Goal: Task Accomplishment & Management: Manage account settings

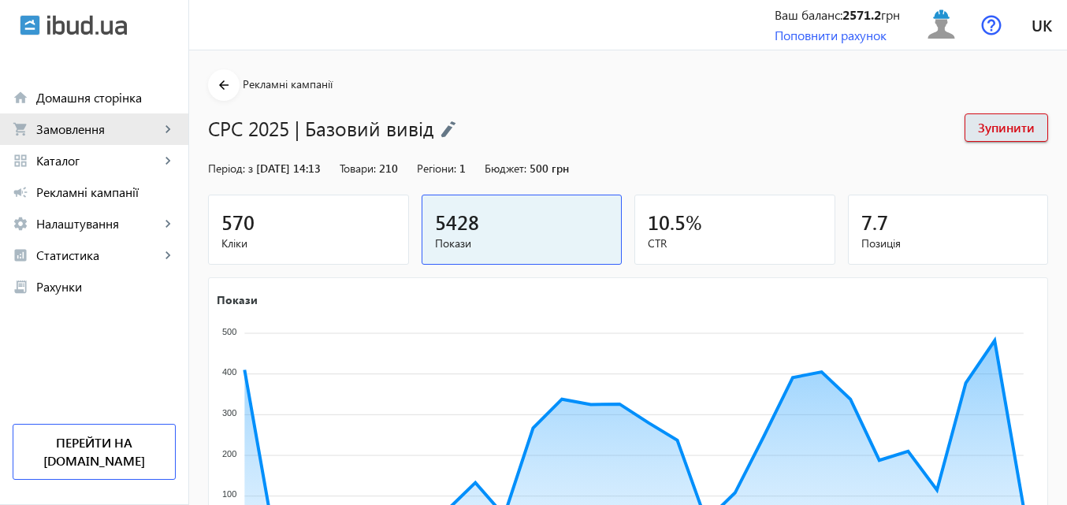
click at [107, 128] on span "Замовлення" at bounding box center [98, 129] width 124 height 16
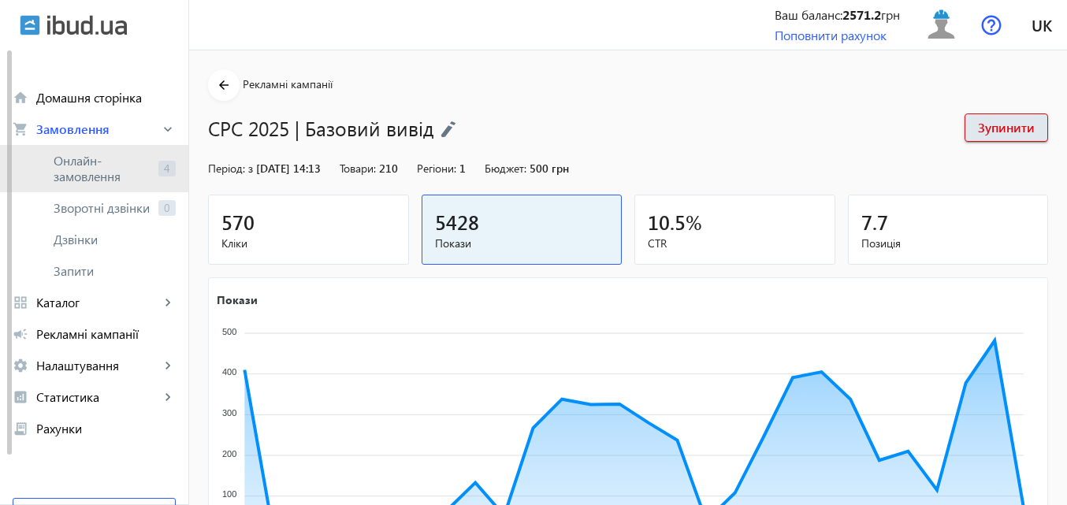
click at [91, 165] on span "Онлайн-замовлення" at bounding box center [103, 169] width 98 height 32
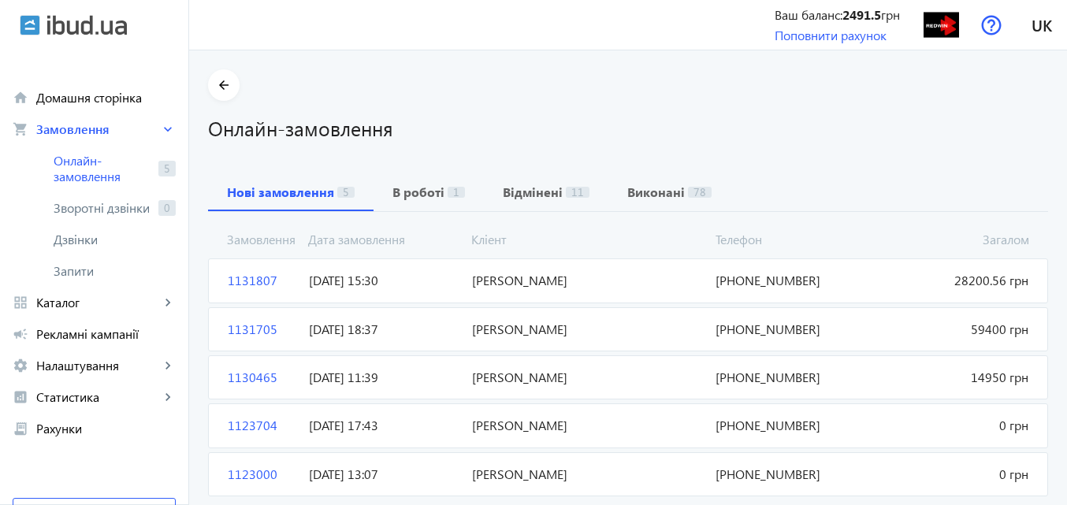
click at [512, 276] on span "[PERSON_NAME]" at bounding box center [588, 280] width 244 height 17
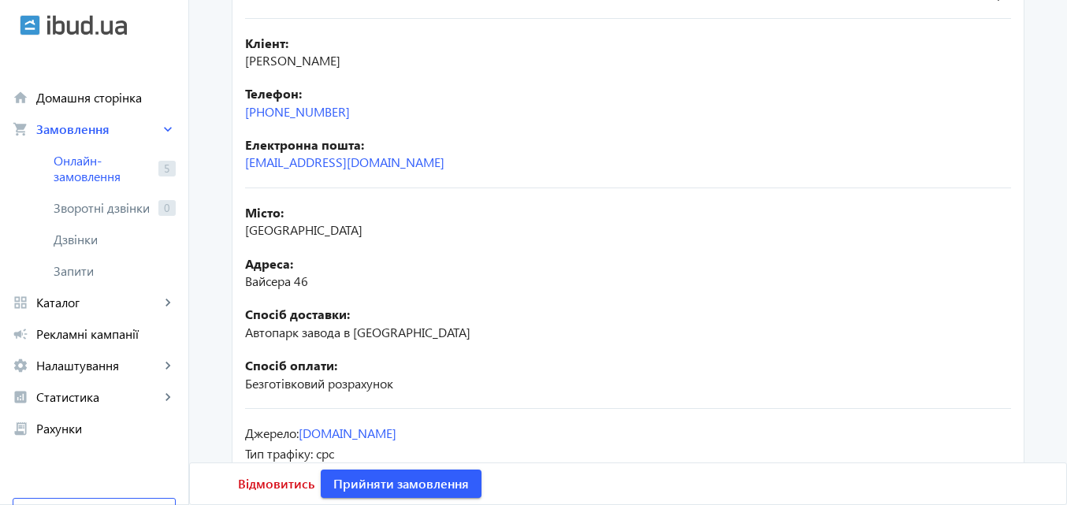
scroll to position [355, 0]
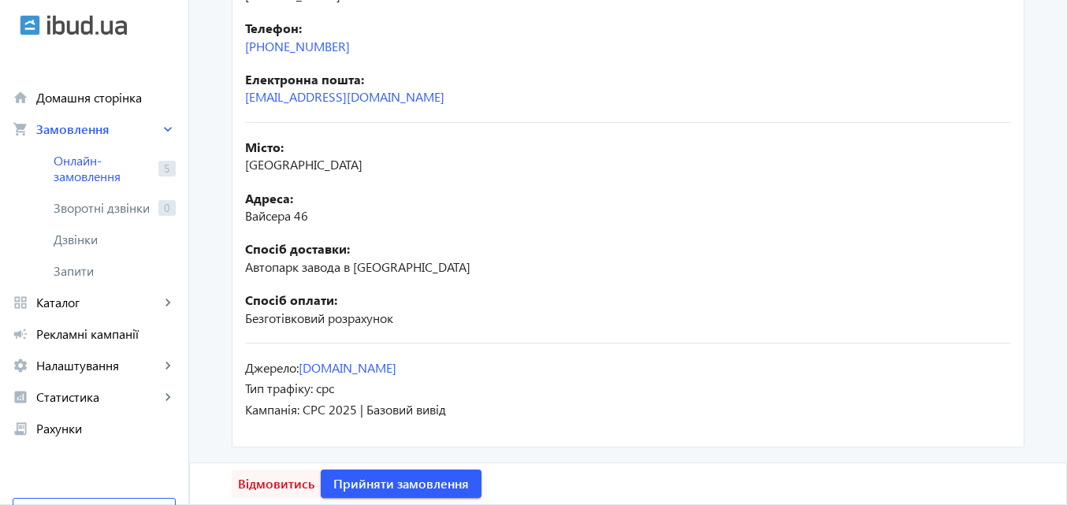
click at [270, 481] on span "Відмовитись" at bounding box center [276, 483] width 76 height 17
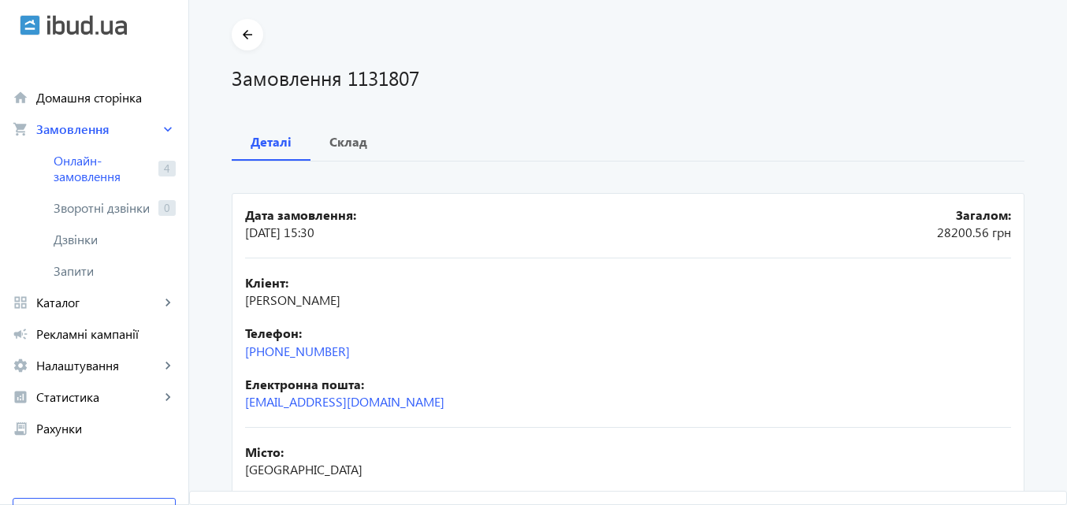
scroll to position [0, 0]
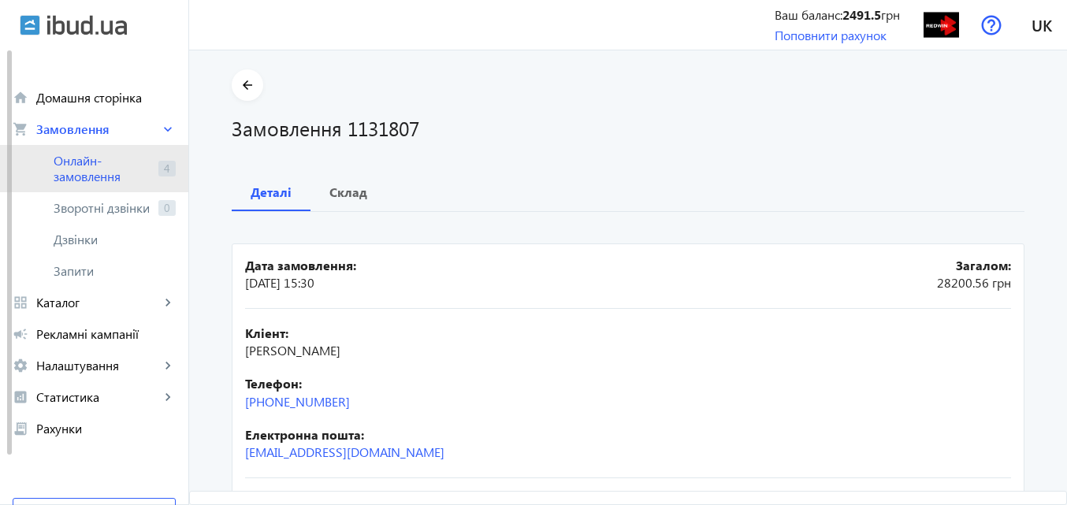
click at [70, 163] on span "Онлайн-замовлення" at bounding box center [103, 169] width 98 height 32
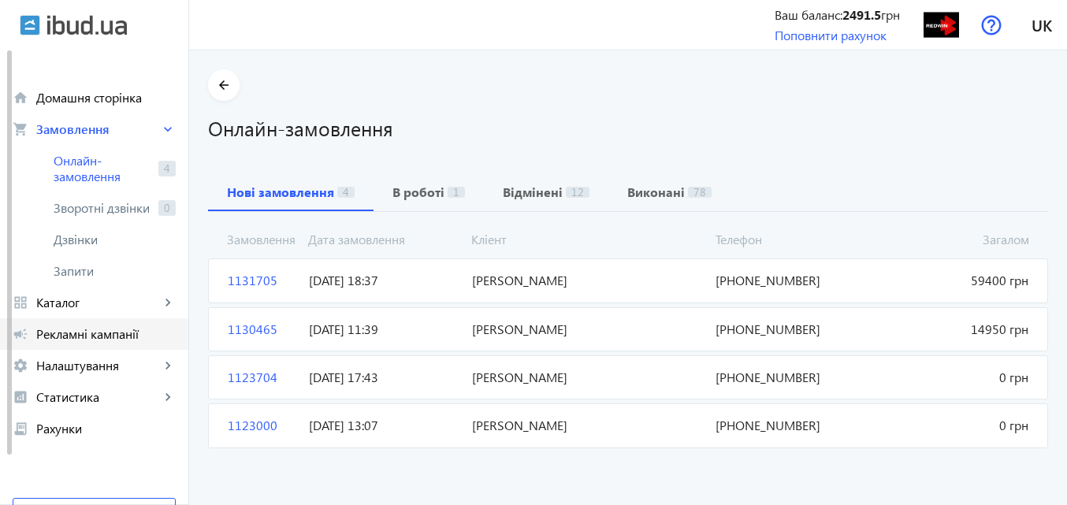
click at [128, 332] on span "Рекламні кампанії" at bounding box center [105, 334] width 139 height 16
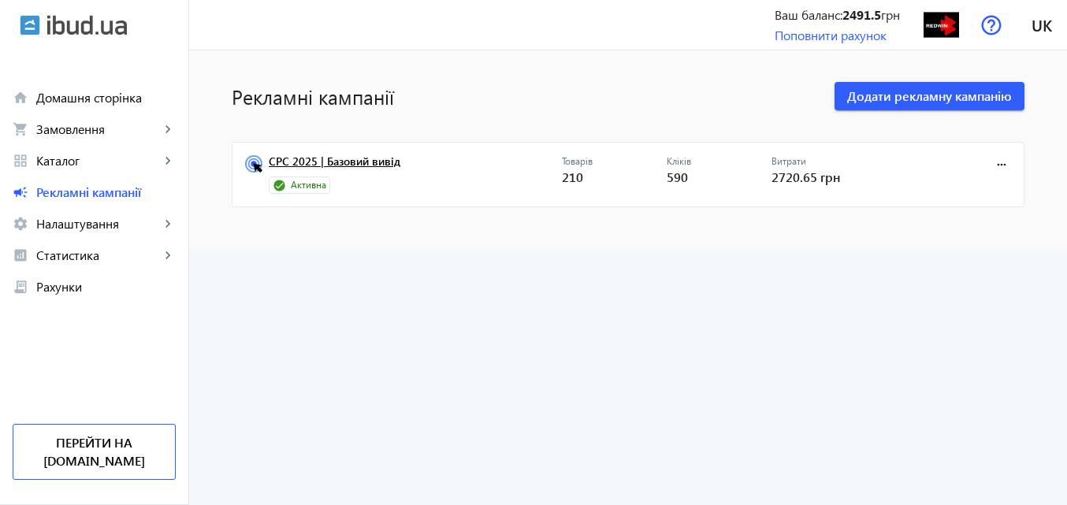
click at [342, 158] on link "CPC 2025 | Базовий вивід" at bounding box center [415, 166] width 293 height 22
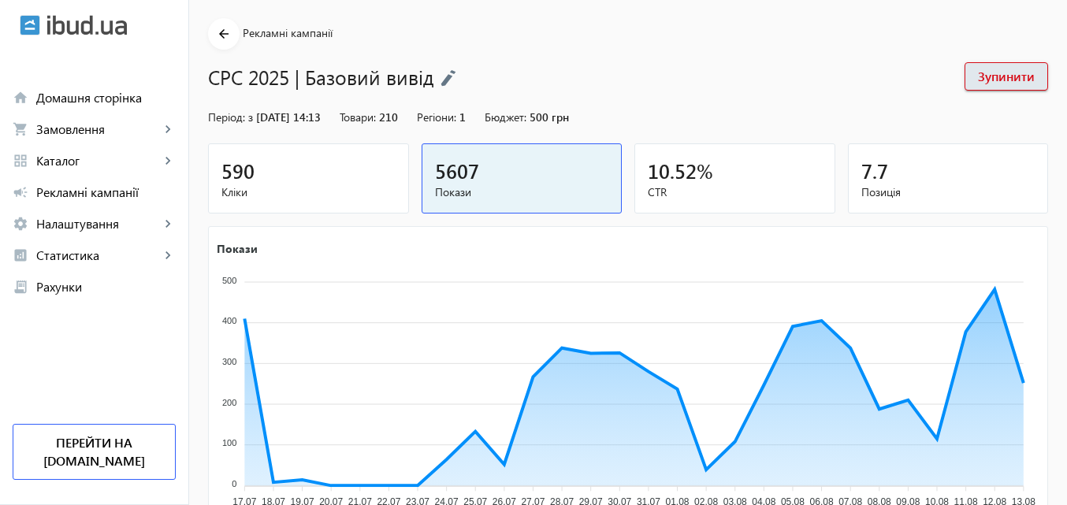
scroll to position [158, 0]
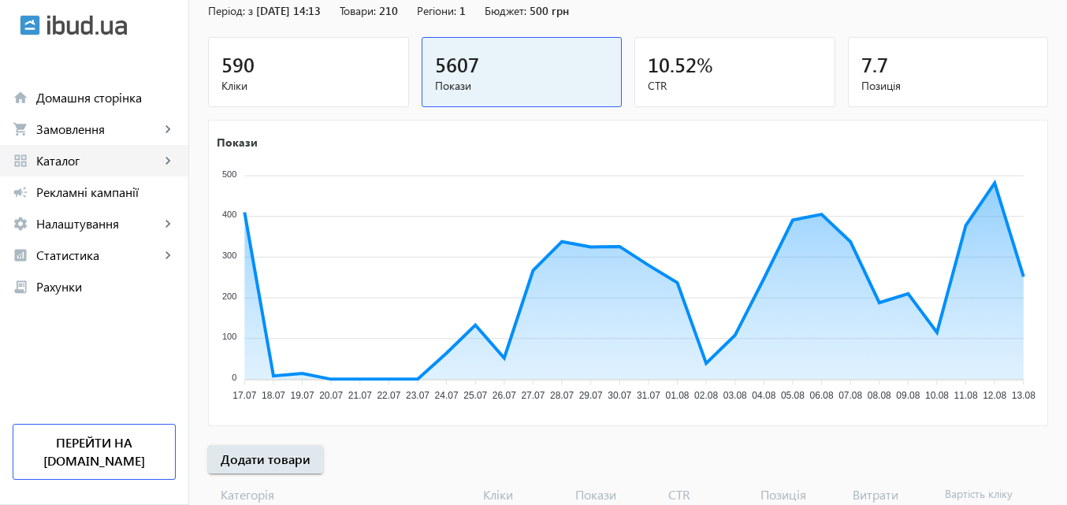
click at [77, 158] on span "Каталог" at bounding box center [98, 161] width 124 height 16
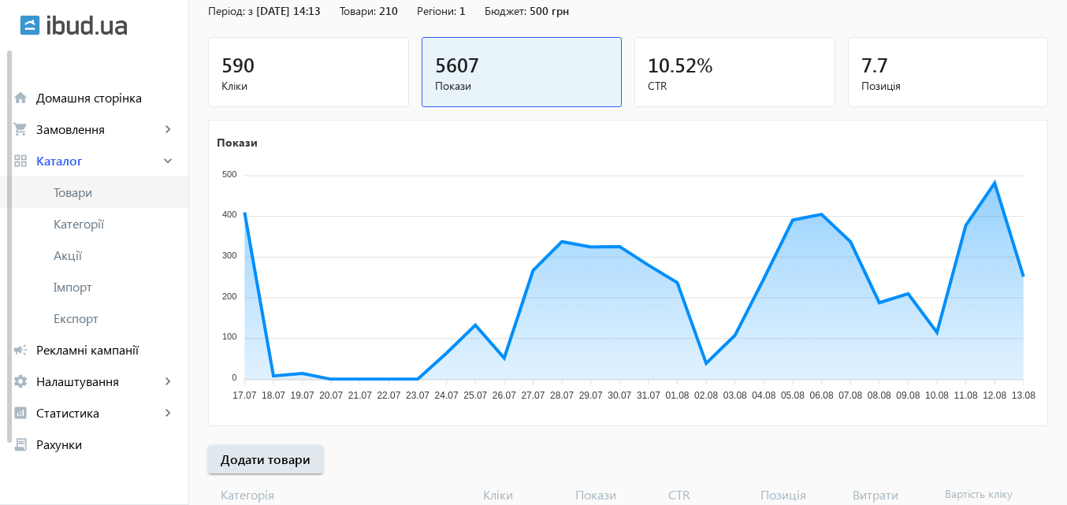
click at [78, 187] on span "Товари" at bounding box center [115, 192] width 122 height 16
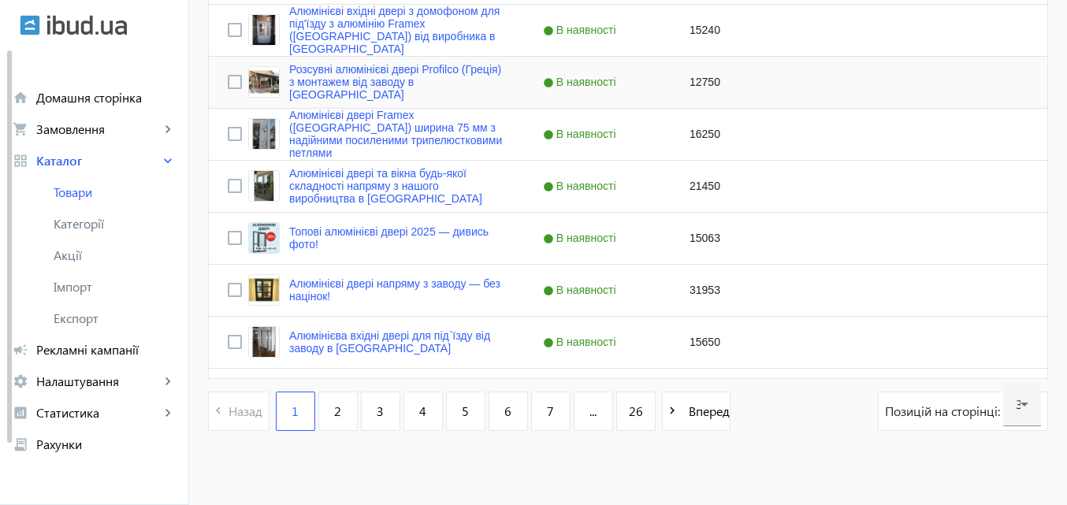
scroll to position [1616, 0]
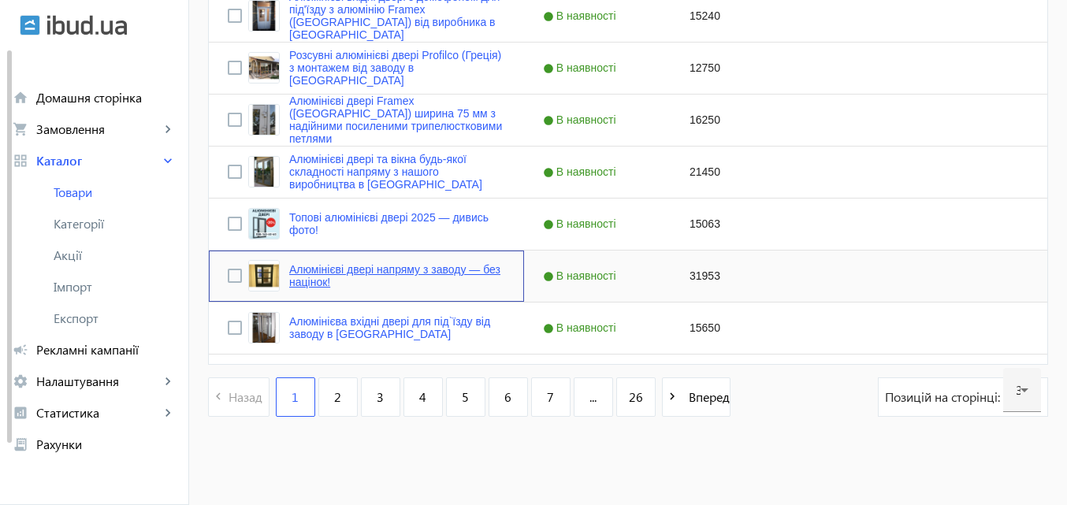
click at [346, 267] on link "Алюмінієві двері напряму з заводу — без націнок!" at bounding box center [397, 275] width 216 height 25
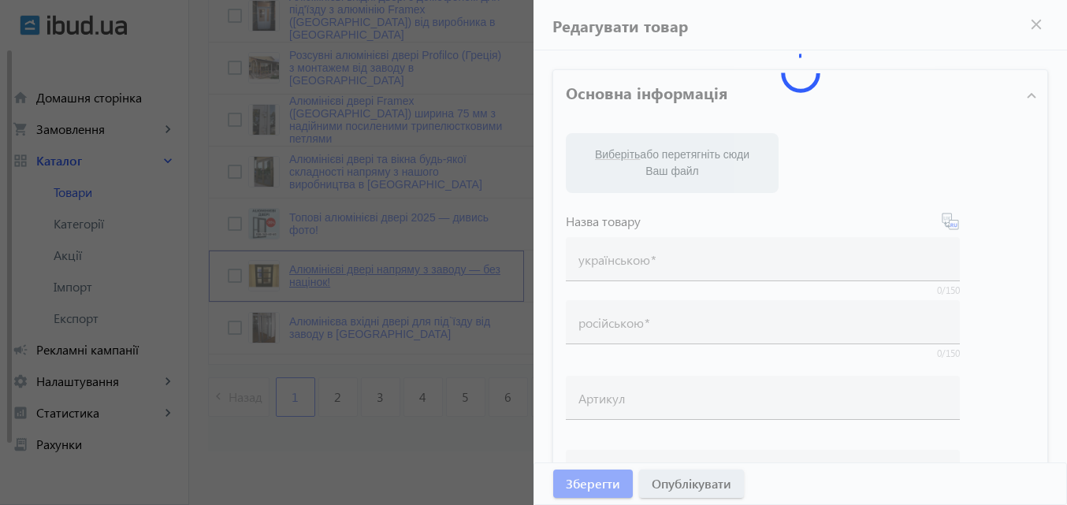
type input "Алюмінієві двері напряму з заводу — без націнок!"
type input "Алюминиевые двери напрямую с завода – без наценок!"
checkbox input "true"
type input "31953"
type input "# алюмінієві двері # вхідні двері # алюмінієві вхідні двері # Редвін Груп # Sch…"
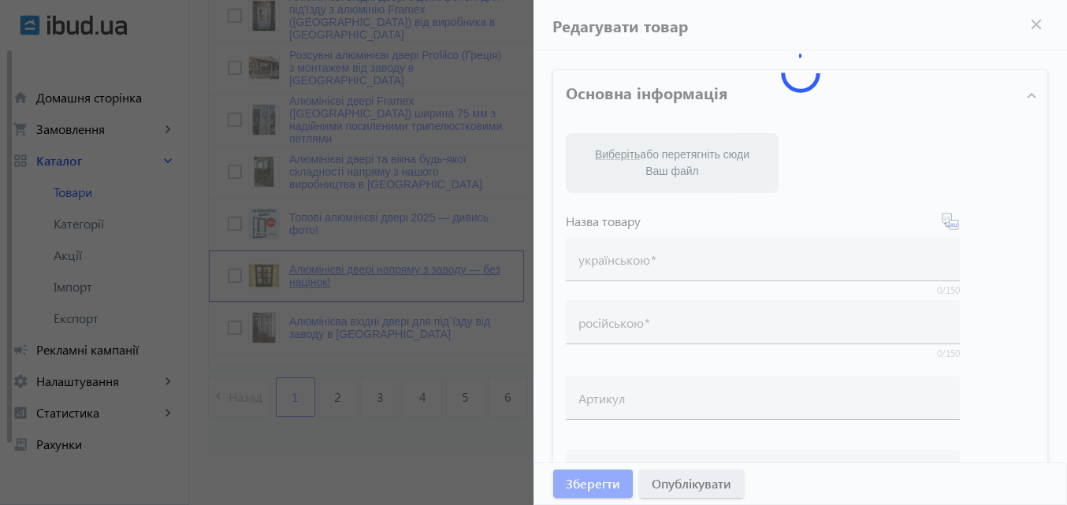
type input "#loremipsumdolors #ametconsecte #adipiscingelitseddoeius #TemporInci #Utlabo #E…"
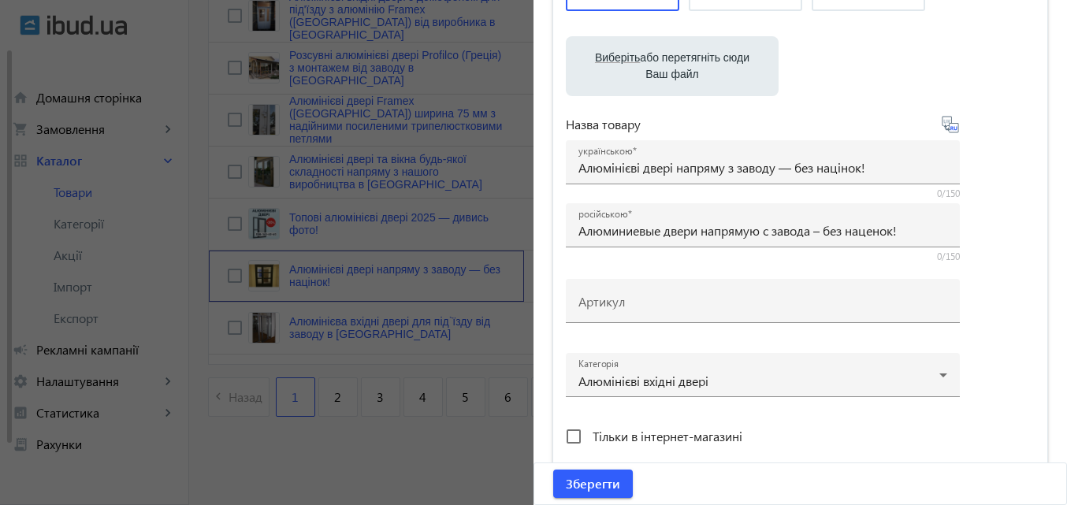
scroll to position [236, 0]
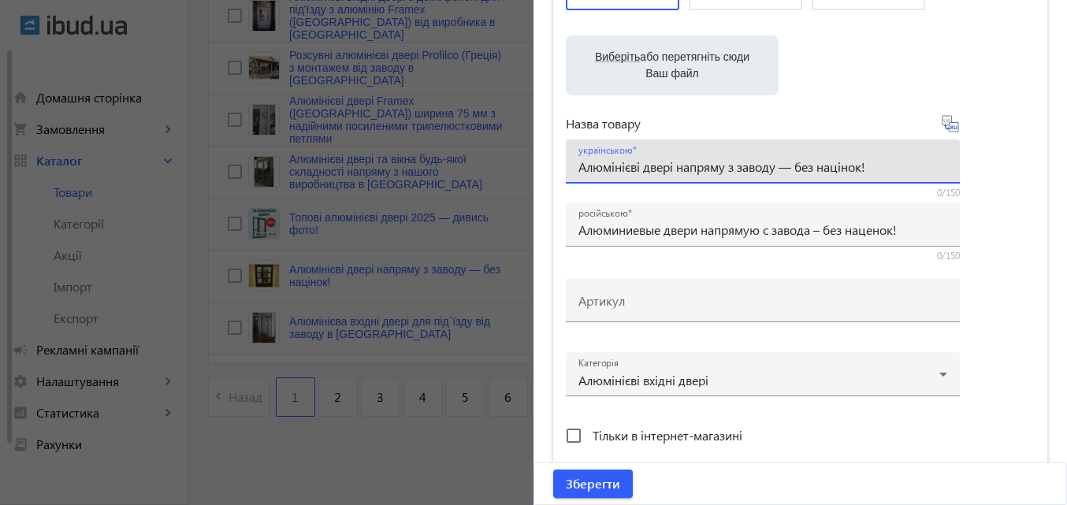
drag, startPoint x: 882, startPoint y: 169, endPoint x: 496, endPoint y: 168, distance: 386.0
paste input "іжкімнатні алюмінієві двері"
type input "Міжкімнатні алюмінієві двері від виробника в [GEOGRAPHIC_DATA]"
click at [945, 120] on icon at bounding box center [950, 123] width 19 height 19
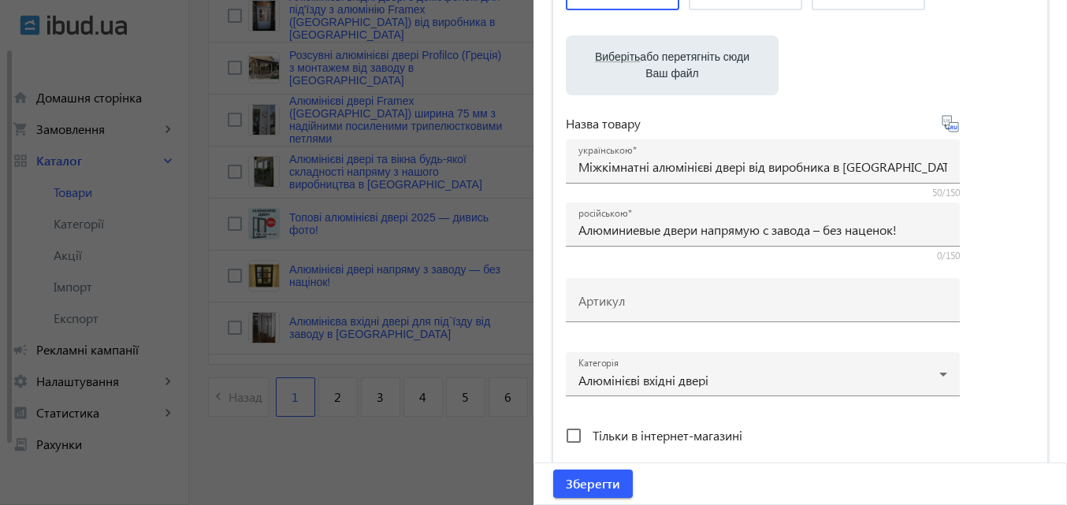
type input "Межкомнатные алюминиевые двери от производителя в [GEOGRAPHIC_DATA]."
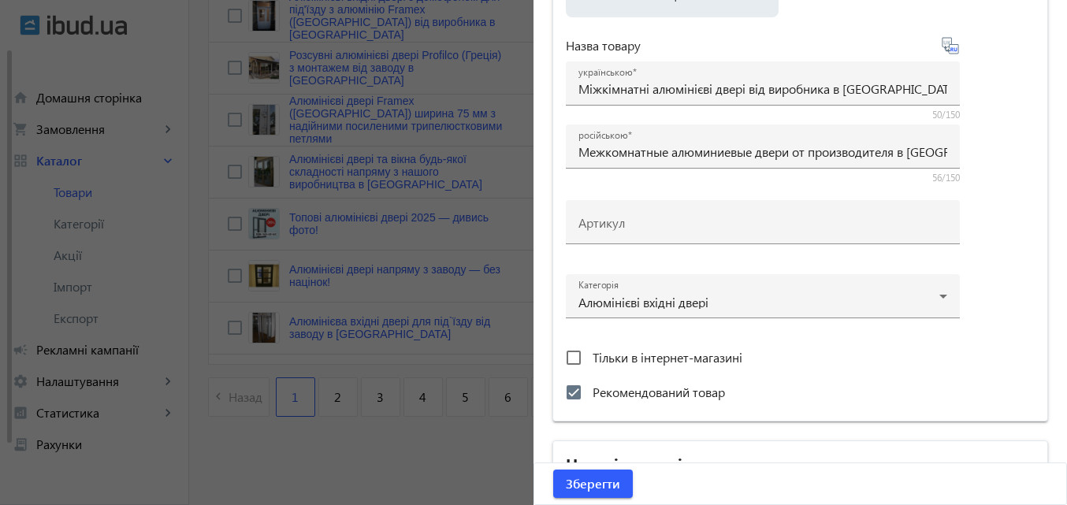
scroll to position [315, 0]
click at [586, 475] on span "Зберегти" at bounding box center [593, 483] width 54 height 17
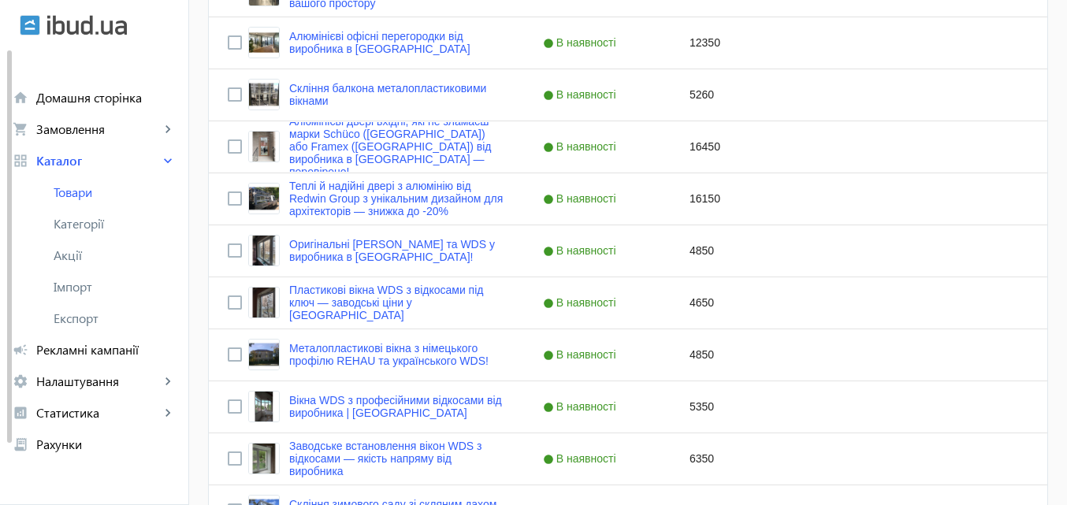
scroll to position [551, 0]
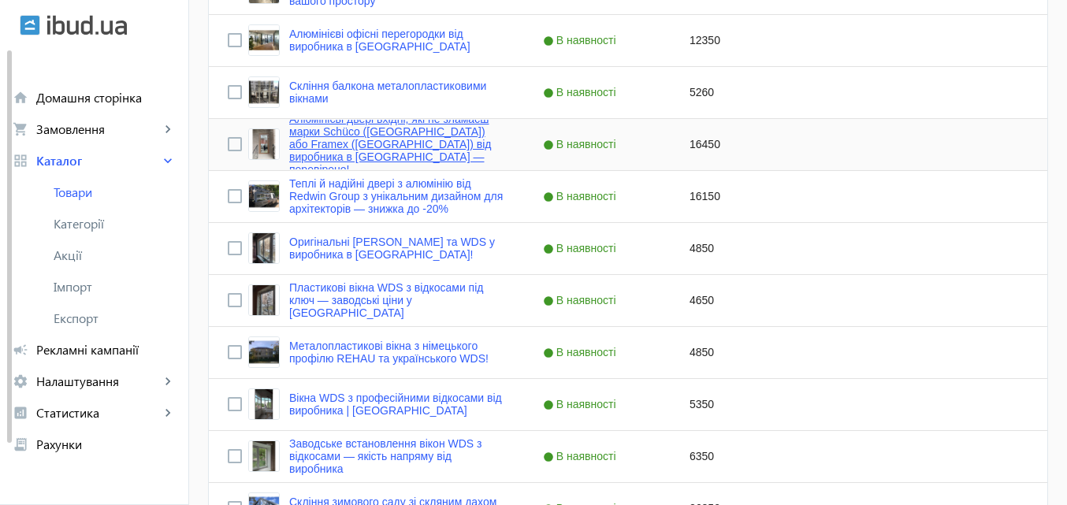
click at [366, 143] on link "Алюмінієві двері вхідні, які не зламаєш марки Schüco ([GEOGRAPHIC_DATA]) або Fr…" at bounding box center [397, 144] width 216 height 63
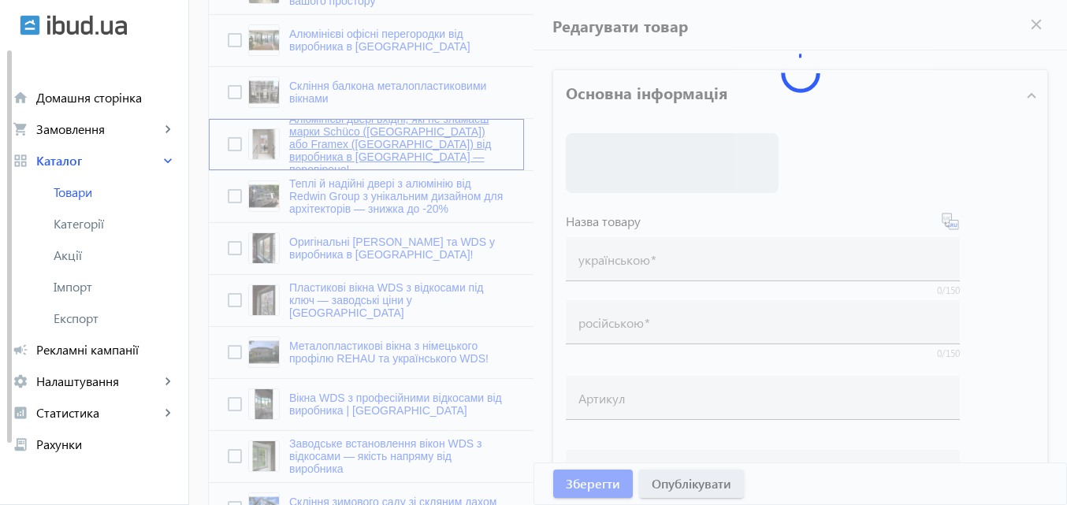
type input "Алюмінієві двері вхідні, які не зламаєш марки Schüco ([GEOGRAPHIC_DATA]) або Fr…"
type input "Алюминиевые входные двери, которые не сломаешь марки Schüco ([GEOGRAPHIC_DATA])…"
checkbox input "true"
type input "16450"
type input "Алюмінієві вхідні двері Schüco, Framex, Aluron для приватного будинку від ТОВ Р…"
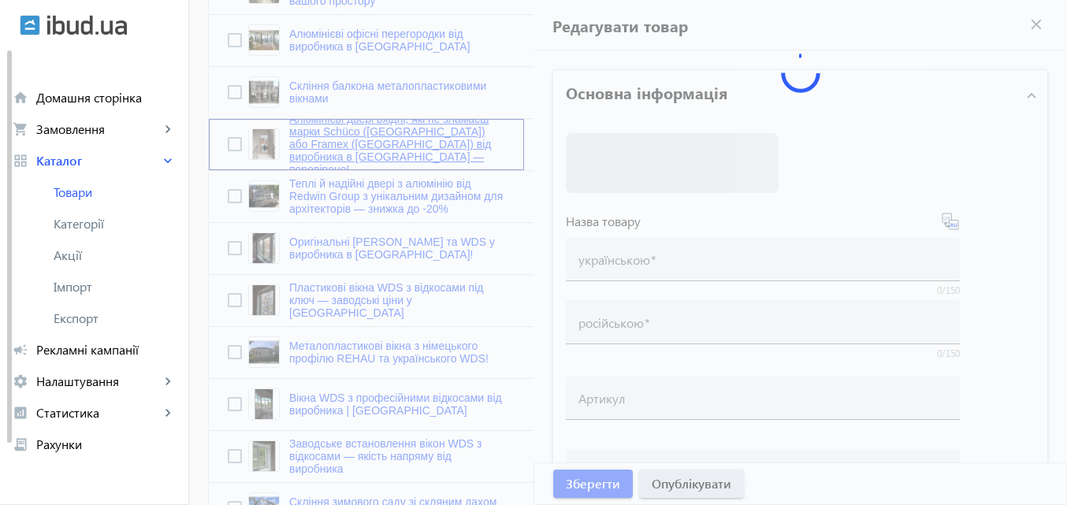
type input "Алюминиевые входные двери Schüco, Framex, Aluron для частного дома от ООО Редви…"
type textarea "Loremi dolorsitam conse adi elitseddo Eiusmo Temp. Incididuntutla etdolor Magna…"
type textarea "Loremipsumdo sitametcons adipi e sed do eiusmodtempor Incidi Utlab. Etdolorema …"
type input "#Теплі алюмінієві двері Redwin, #Алюмінієві двері в [GEOGRAPHIC_DATA] від завод…"
type input "#Loremi dolorsitame conse Adipis, #Elitseddoei tempo i Utlab et dolore magnaali…"
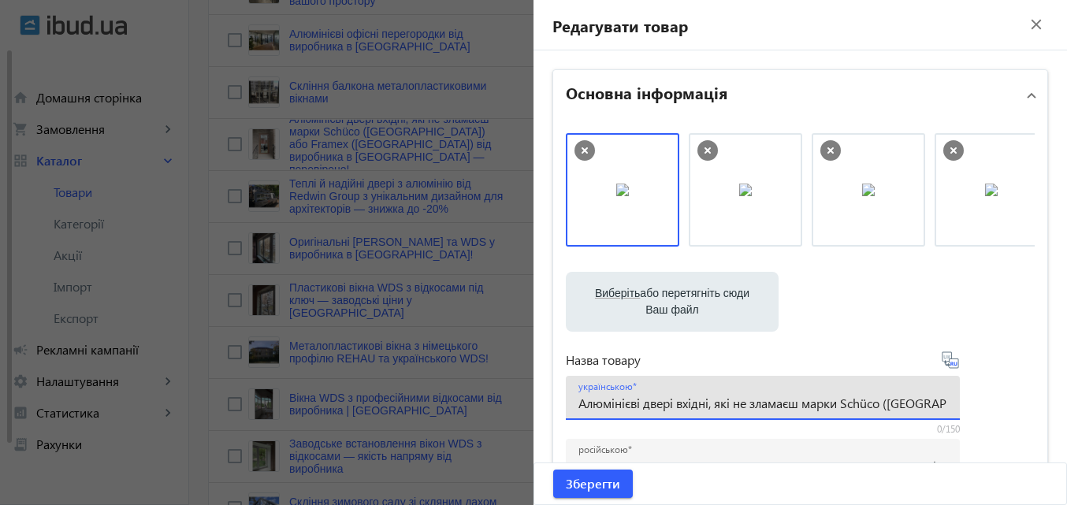
drag, startPoint x: 706, startPoint y: 402, endPoint x: 523, endPoint y: 408, distance: 182.9
click at [947, 359] on icon at bounding box center [949, 359] width 17 height 17
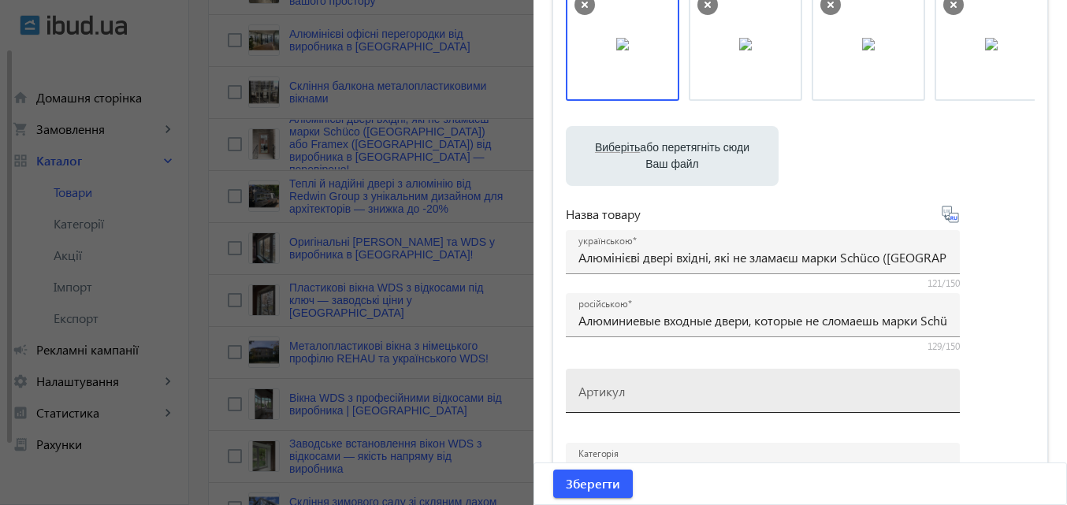
scroll to position [158, 0]
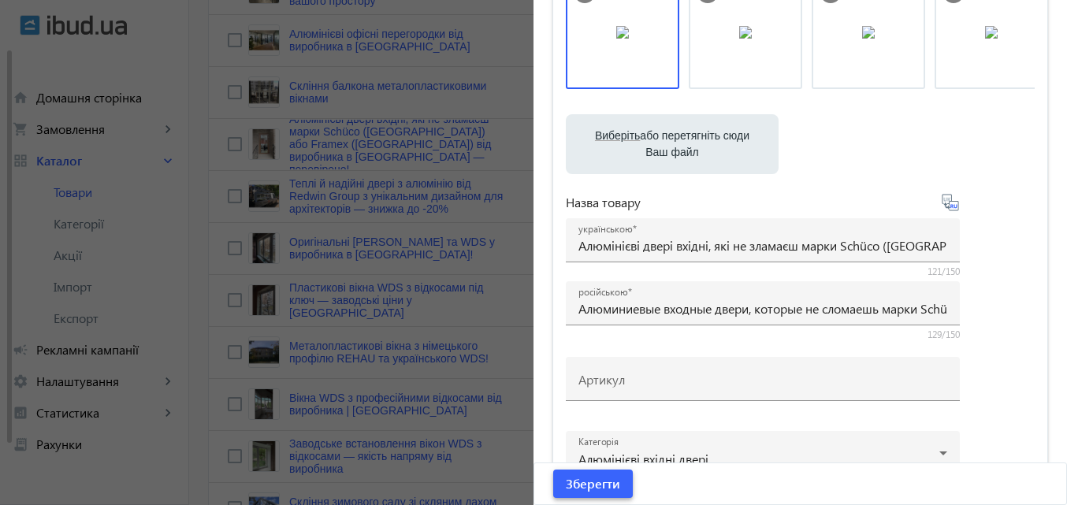
click at [588, 485] on span "Зберегти" at bounding box center [593, 483] width 54 height 17
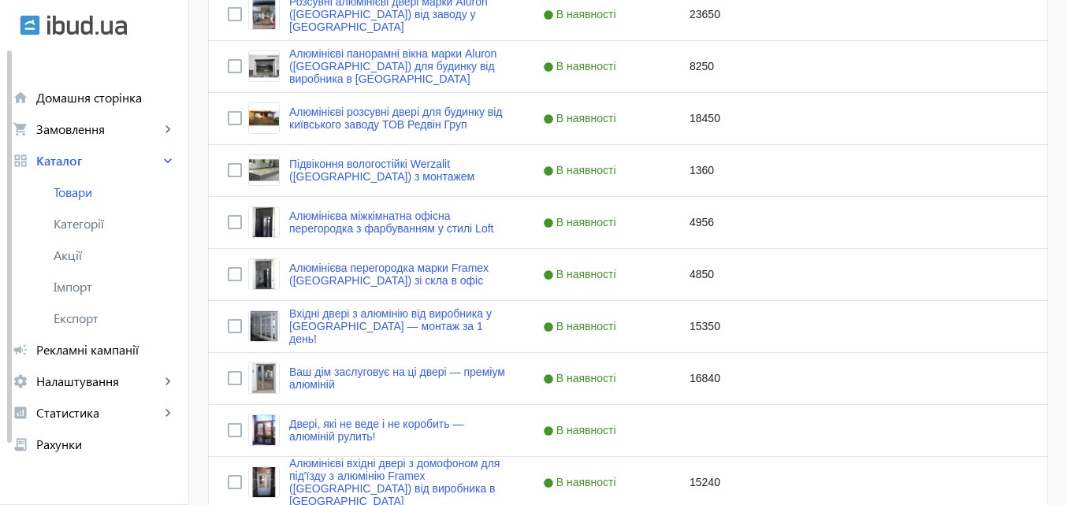
scroll to position [1339, 0]
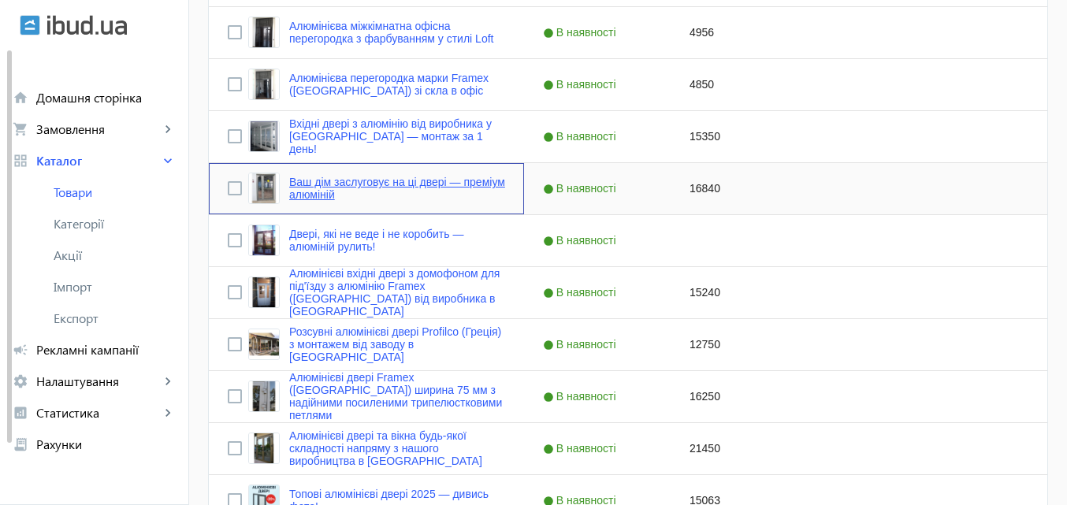
click at [368, 182] on link "Ваш дім заслуговує на ці двері — преміум алюміній" at bounding box center [397, 188] width 216 height 25
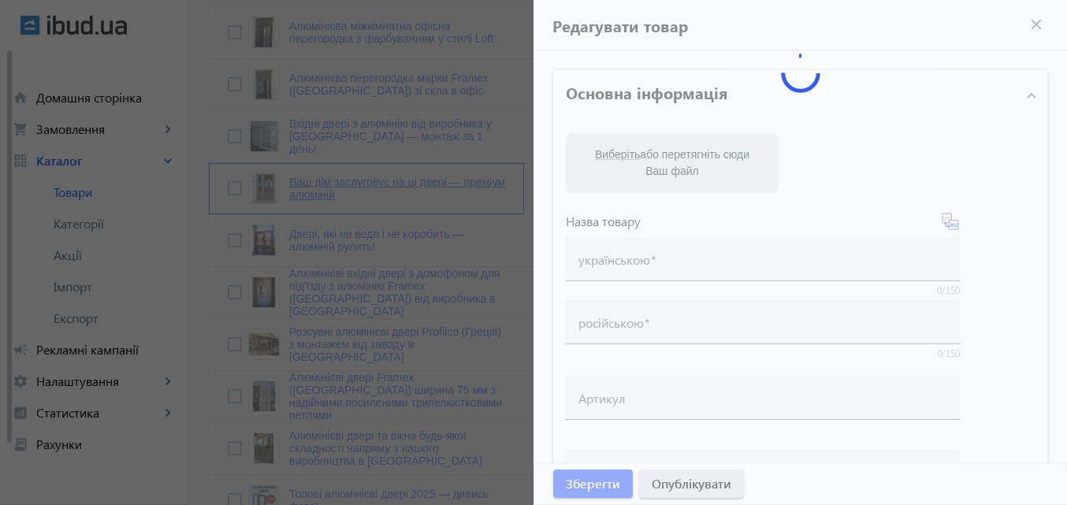
type input "Ваш дім заслуговує на ці двері — преміум алюміній"
type input "Ваш дом заслуживает этой двери — премиум алюминий."
checkbox input "true"
type input "16840"
type input "Framex – стильні алюмінієві двері для вашої оселі. Замовте зараз!"
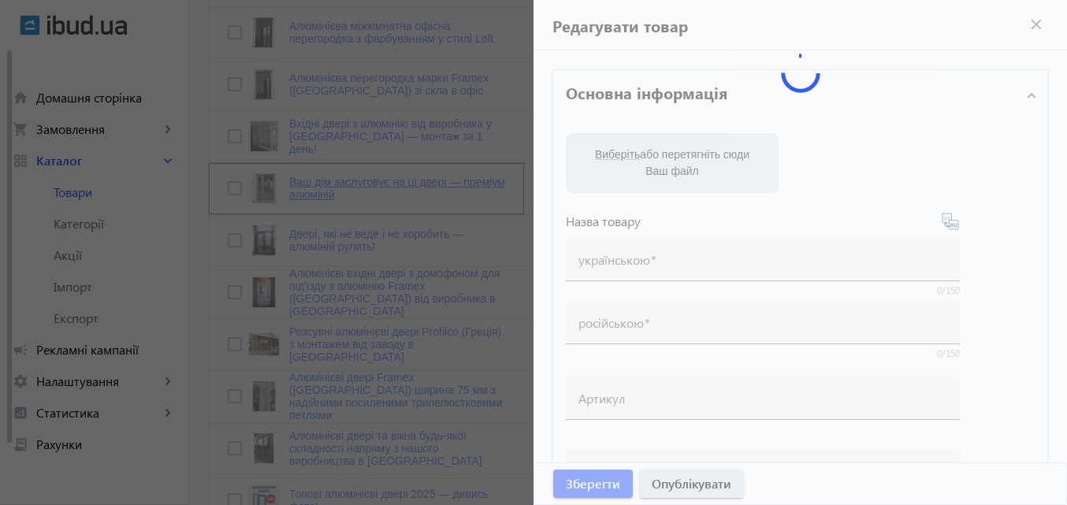
type input "Framex – стильні алюмінієві двері для вашого дому. Замовте зараз!"
type textarea "На заводі Редвін Груп можна замовити алюмінієві вхідні двері для будинку. Ми пр…"
type textarea "На заводе Редвин Групп в [GEOGRAPHIC_DATA] можно заказать алюминиевые входные д…"
type input "Framex – стильні алюмінієві двері для вашої оселі. Замовте зараз!,Алюмінієві вх…"
type input "Loremi – dolorsi ametconsec adipi eli seddoe temp. Incidid utlab!,etdoloremag a…"
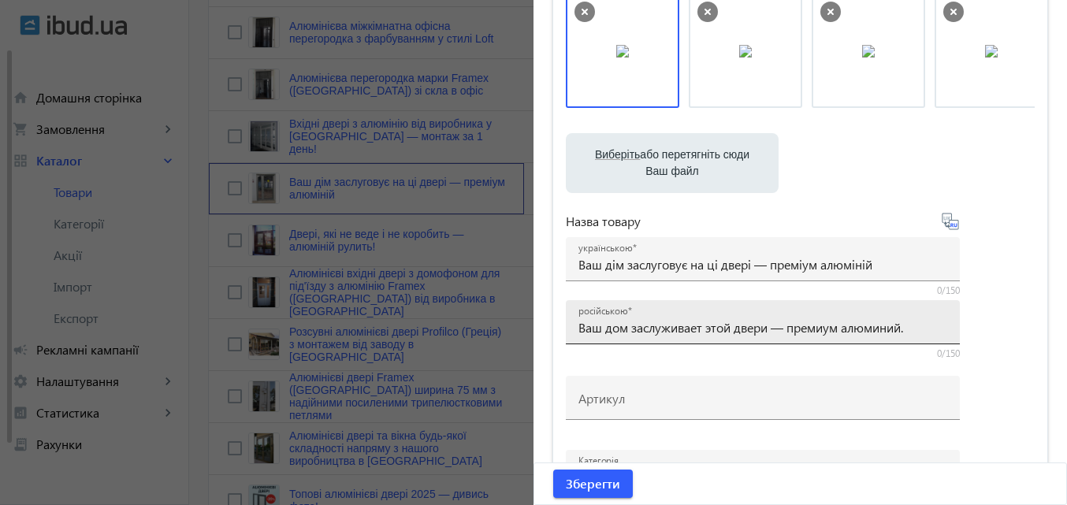
scroll to position [158, 0]
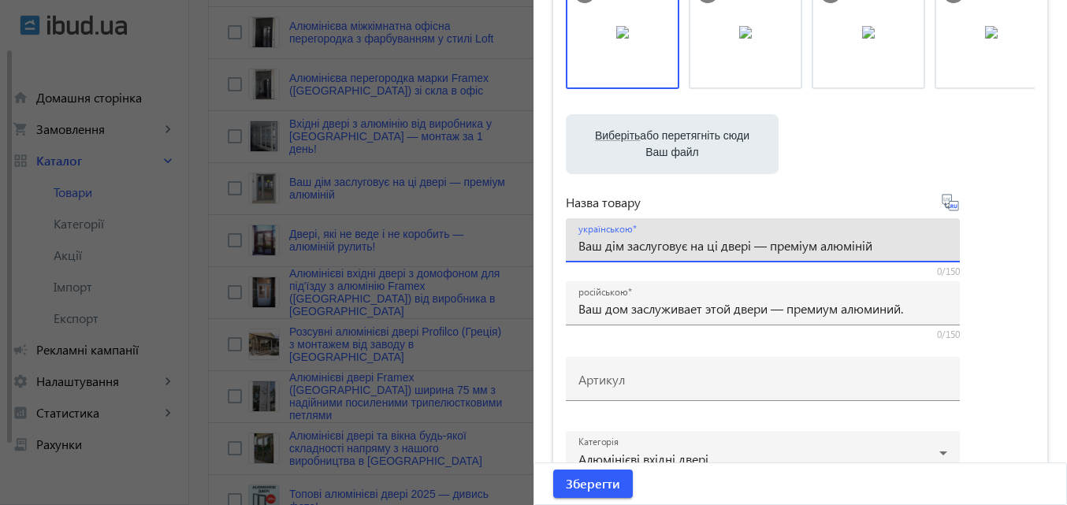
drag, startPoint x: 896, startPoint y: 246, endPoint x: 501, endPoint y: 280, distance: 396.2
paste input "хідні алюмінієві двері ціна"
type input "Вхідні алюмінієві двері ціна від виробника в [GEOGRAPHIC_DATA]"
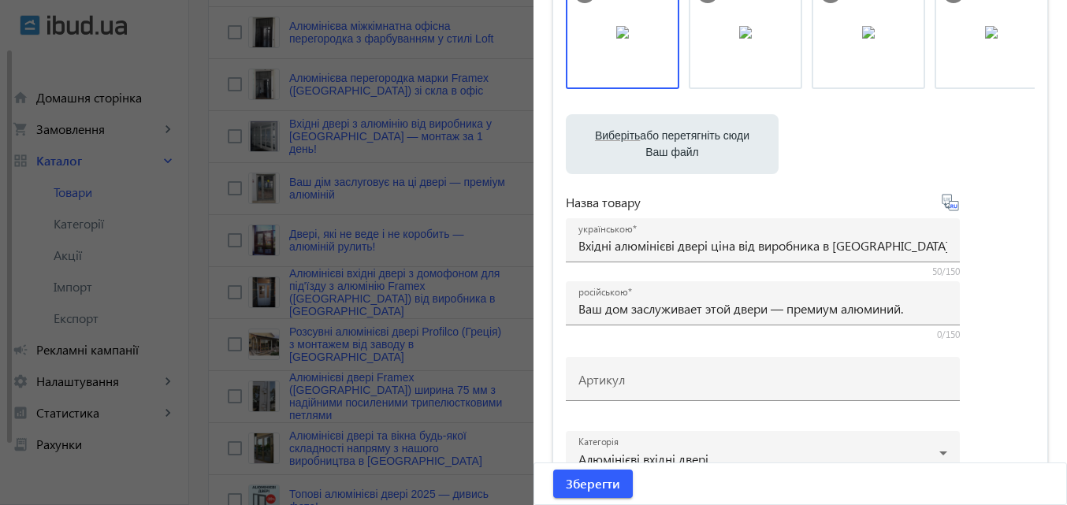
click at [947, 202] on icon at bounding box center [949, 202] width 17 height 17
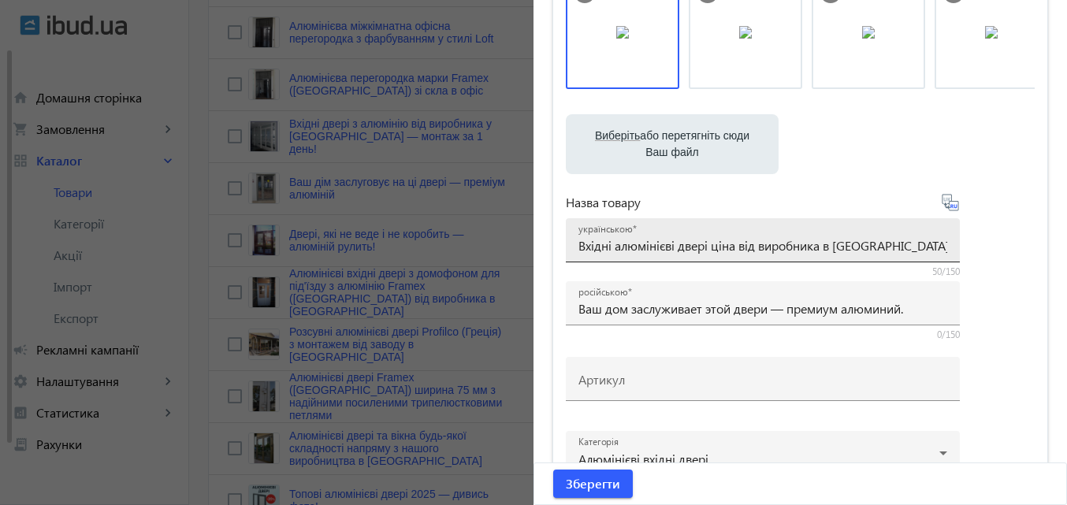
type input "Входная алюминиевая дверь цена от производителя в [GEOGRAPHIC_DATA]."
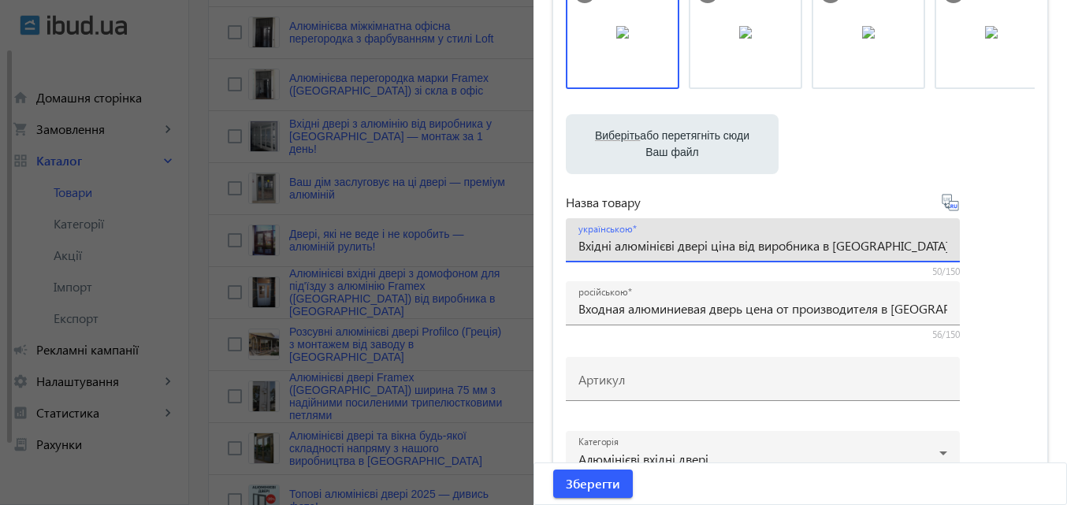
drag, startPoint x: 876, startPoint y: 239, endPoint x: 345, endPoint y: 248, distance: 531.0
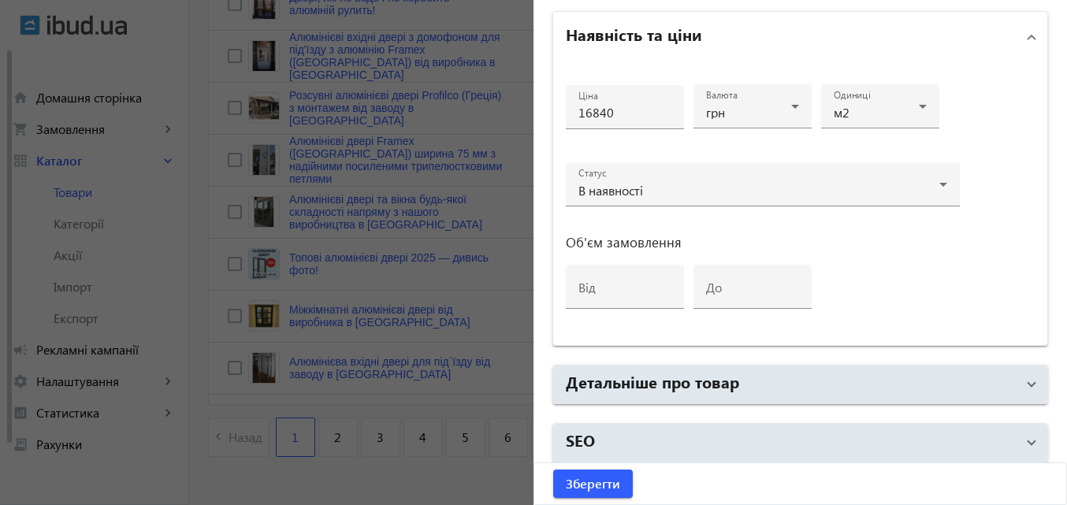
scroll to position [751, 0]
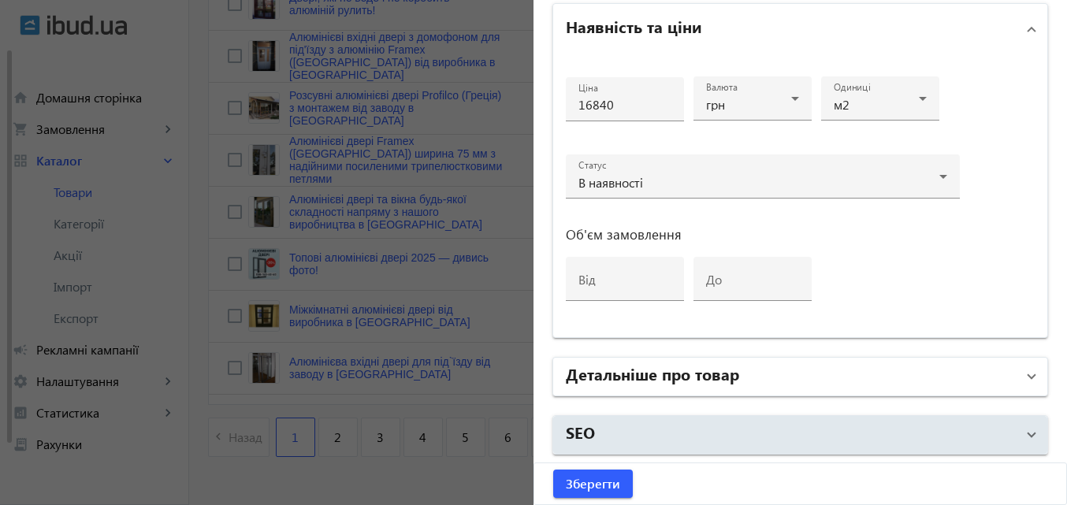
click at [622, 368] on h2 "Детальніше про товар" at bounding box center [652, 373] width 173 height 22
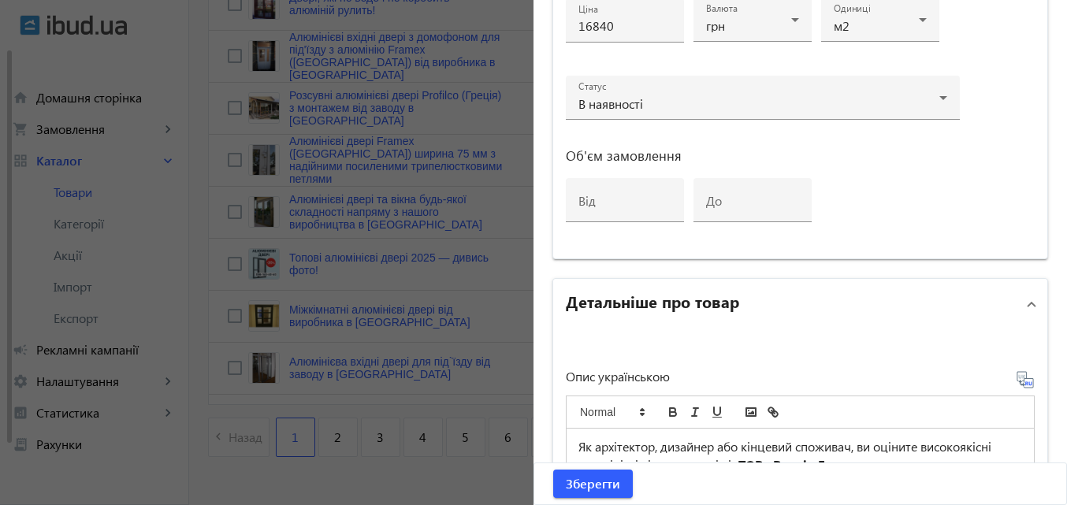
scroll to position [988, 0]
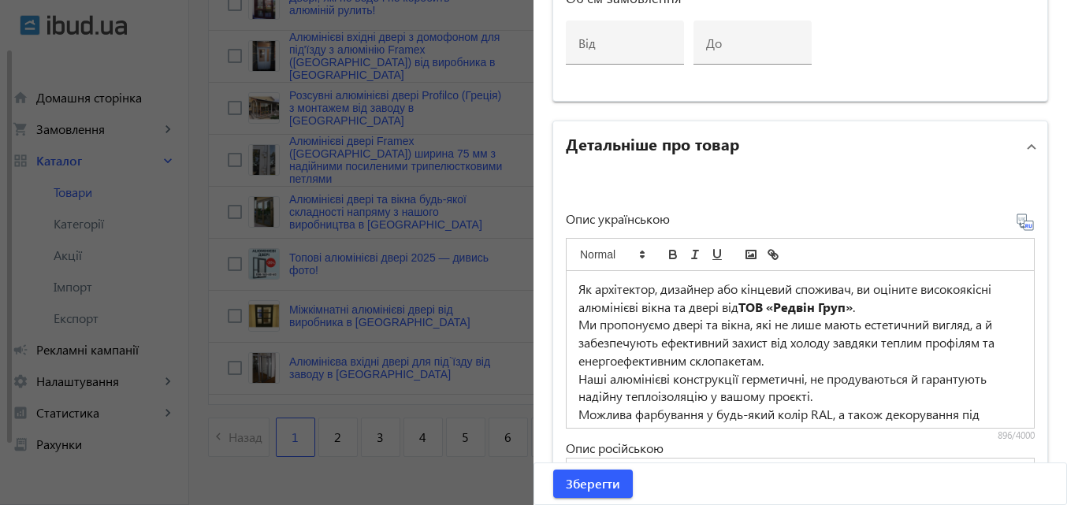
click at [578, 284] on p "Як архітектор, дизайнер або кінцевий споживач, ви оціните високоякісні алюмініє…" at bounding box center [799, 297] width 443 height 35
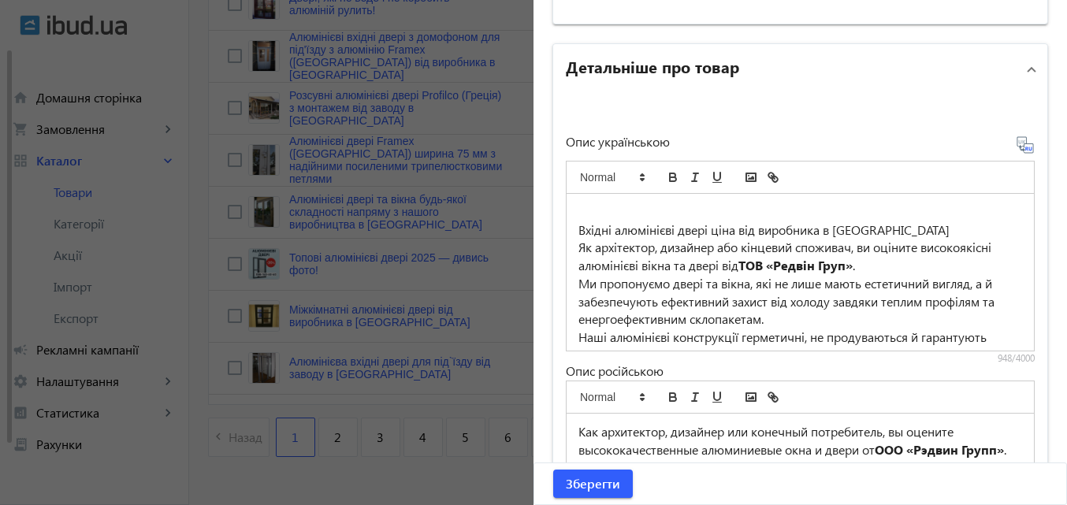
scroll to position [1067, 0]
click at [578, 232] on p "Вхідні алюмінієві двері ціна від виробника в [GEOGRAPHIC_DATA]" at bounding box center [799, 229] width 443 height 18
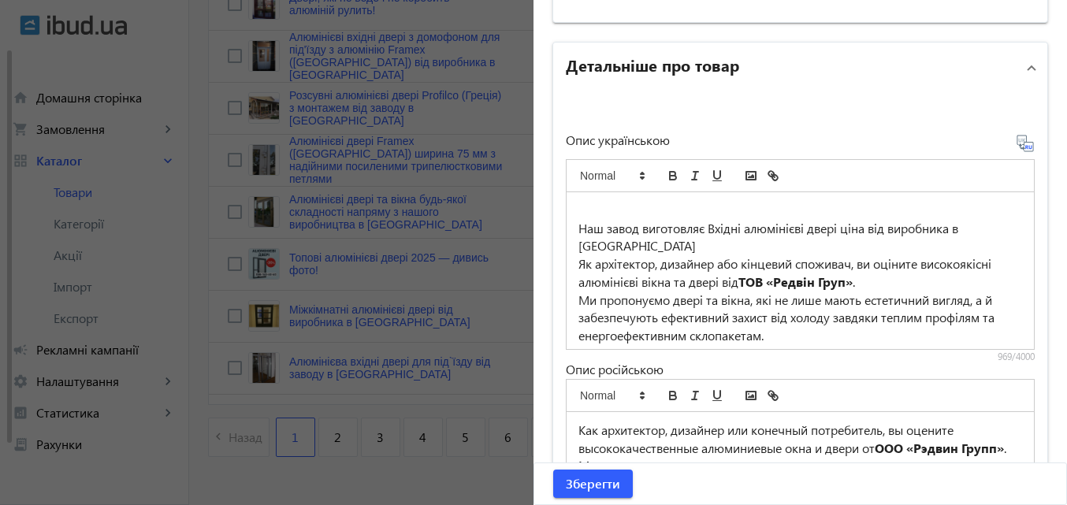
click at [1015, 137] on icon at bounding box center [1024, 143] width 19 height 19
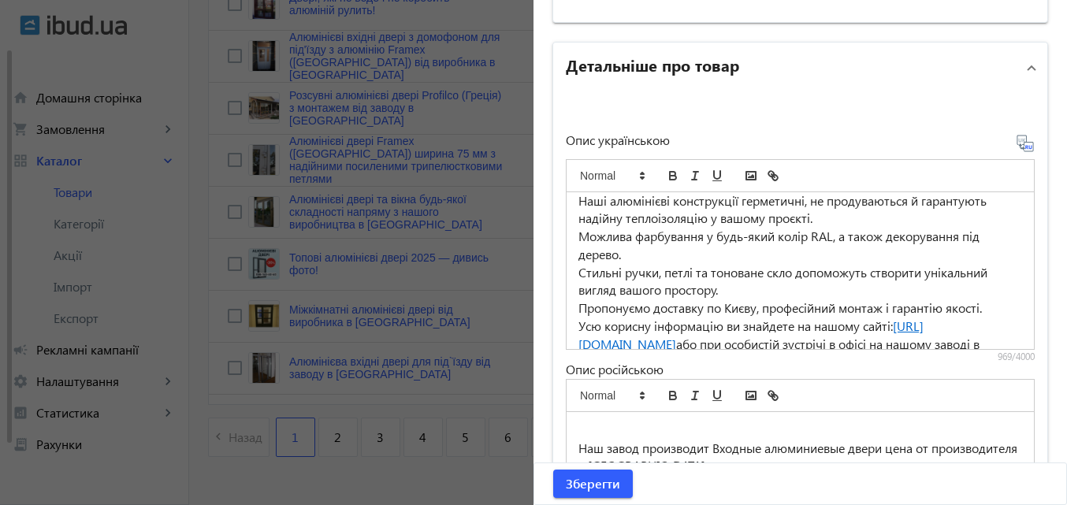
scroll to position [202, 0]
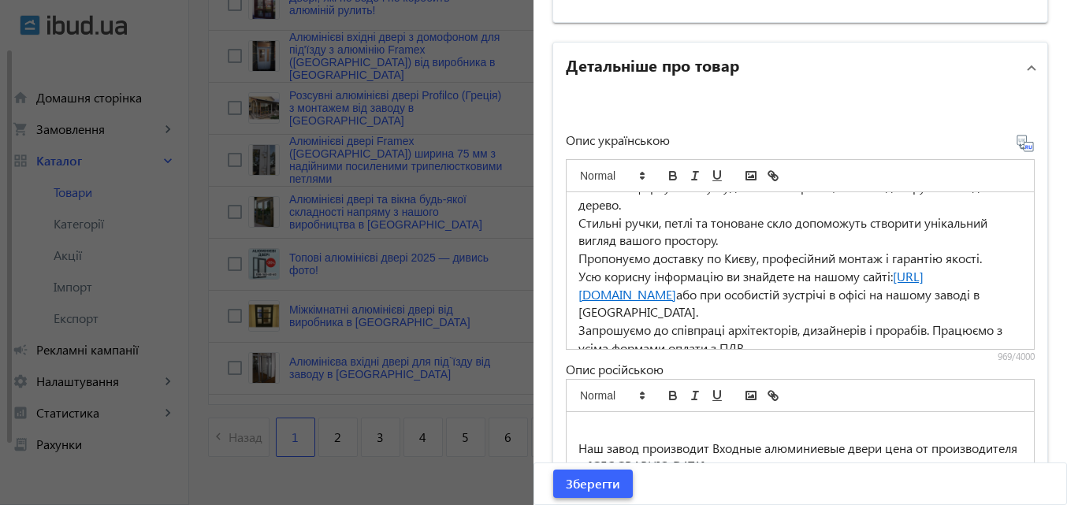
click at [595, 483] on span "Зберегти" at bounding box center [593, 483] width 54 height 17
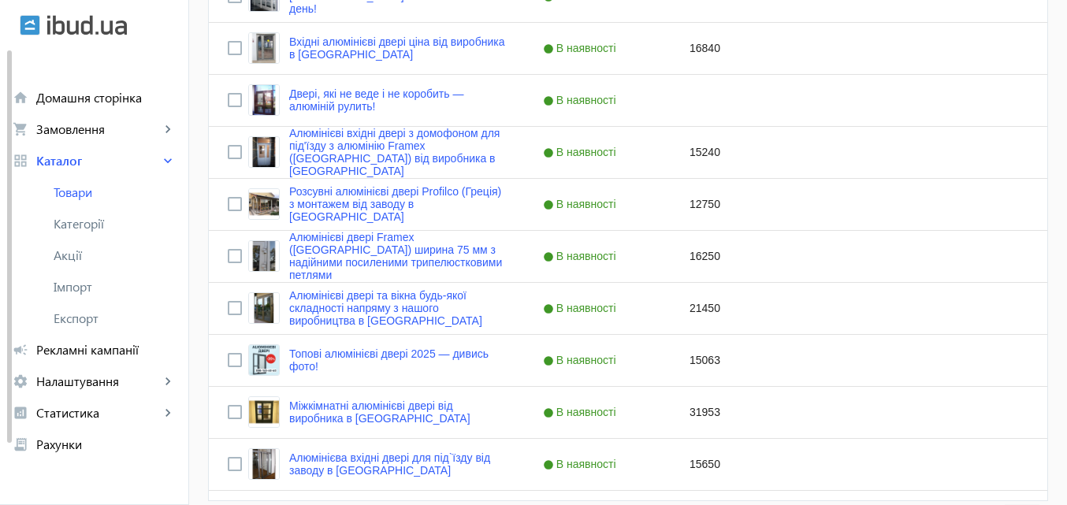
scroll to position [1497, 0]
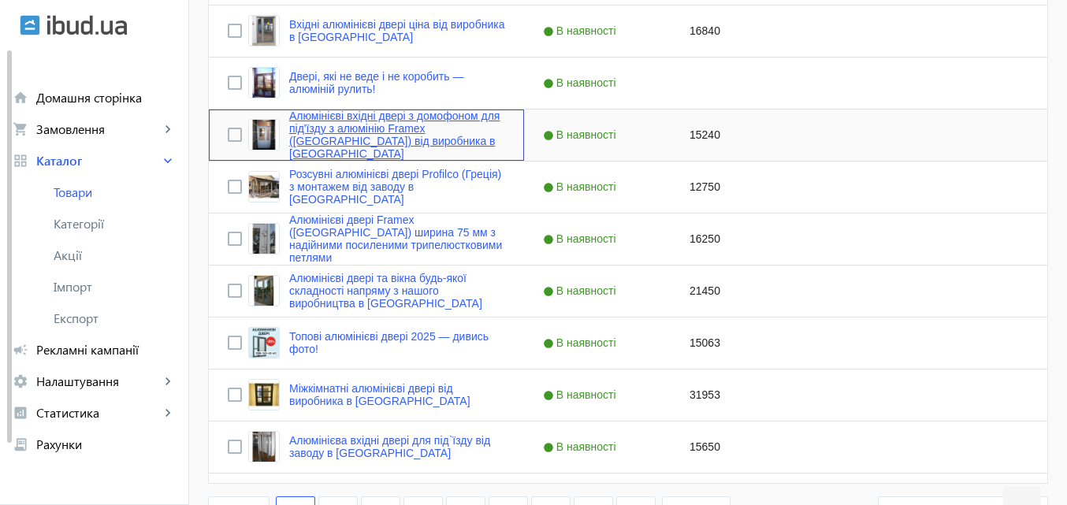
click at [434, 123] on link "Алюмінієві вхідні двері з домофоном для під'їзду з алюмінію Framex ([GEOGRAPHIC…" at bounding box center [397, 134] width 216 height 50
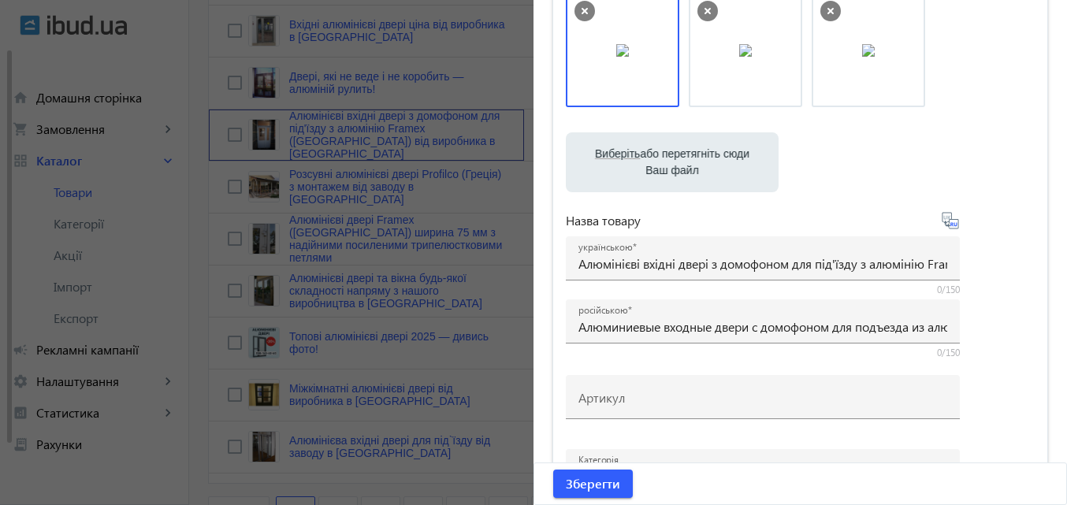
scroll to position [236, 0]
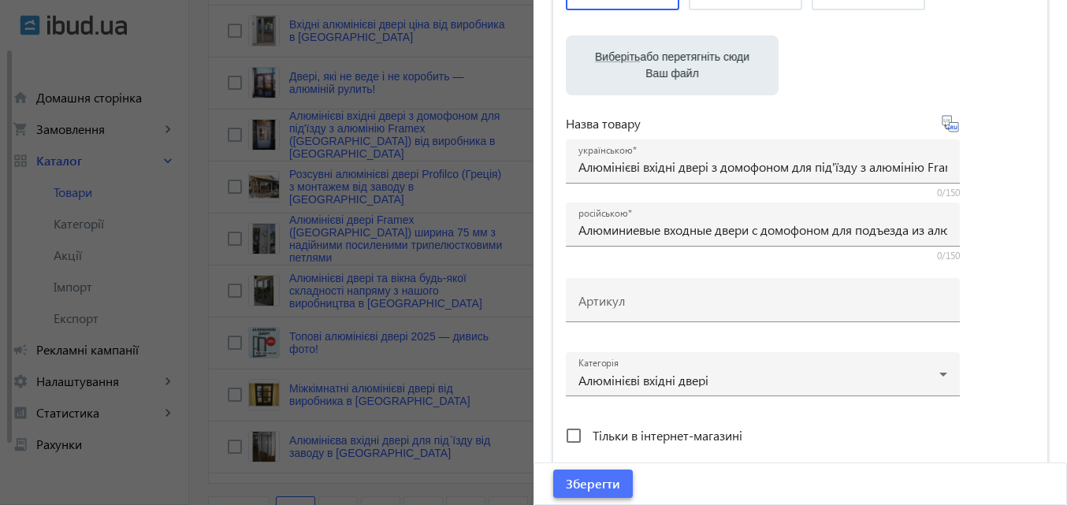
click at [605, 476] on span "Зберегти" at bounding box center [593, 483] width 54 height 17
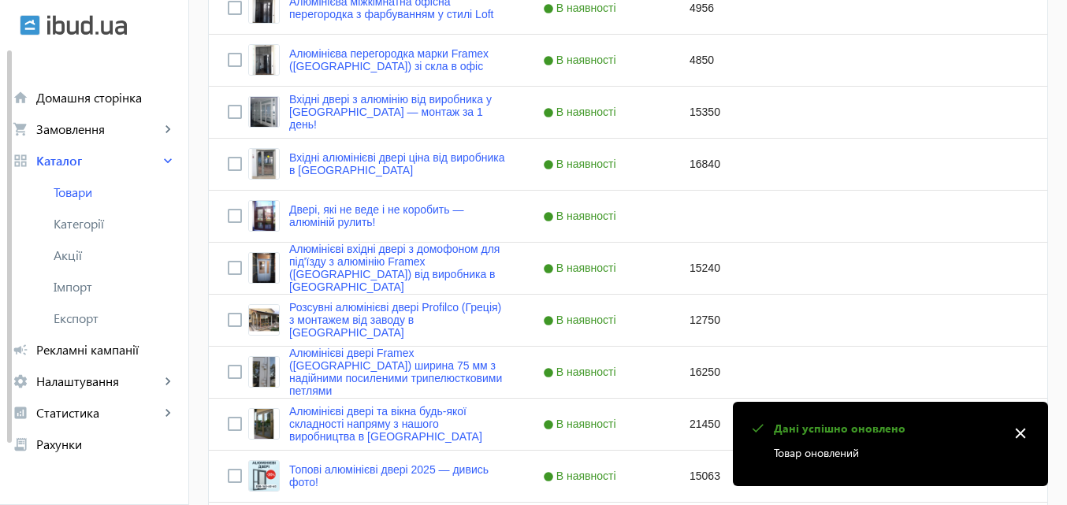
scroll to position [1616, 0]
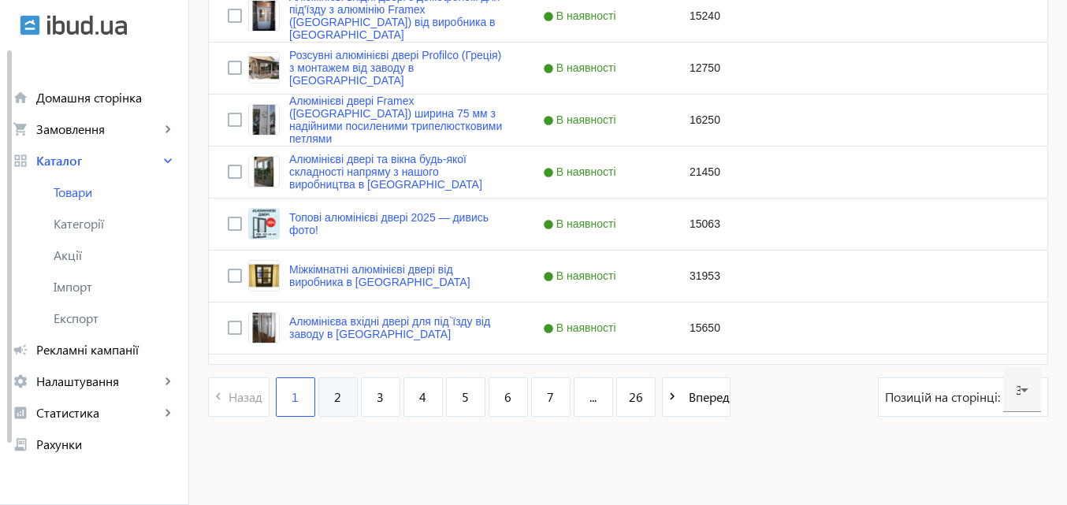
click at [334, 396] on span "2" at bounding box center [337, 396] width 7 height 17
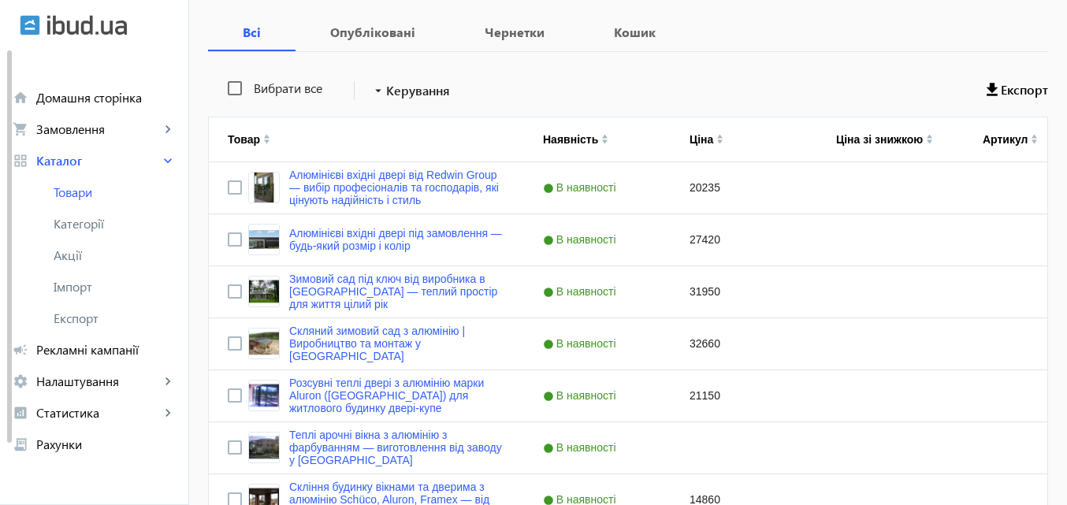
scroll to position [315, 0]
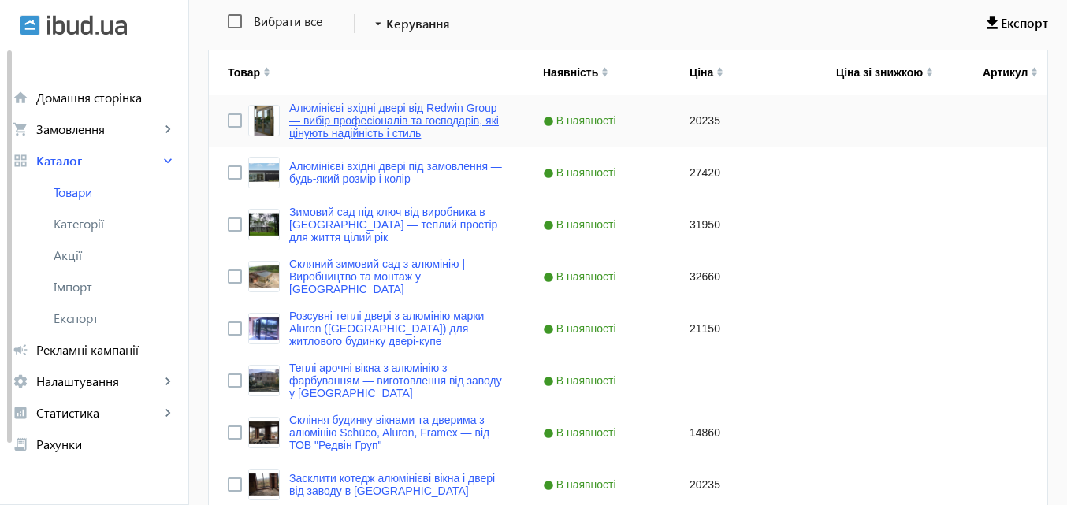
click at [397, 118] on link "Алюмінієві вхідні двері від Redwin Group — вибір професіоналів та господарів, я…" at bounding box center [397, 121] width 216 height 38
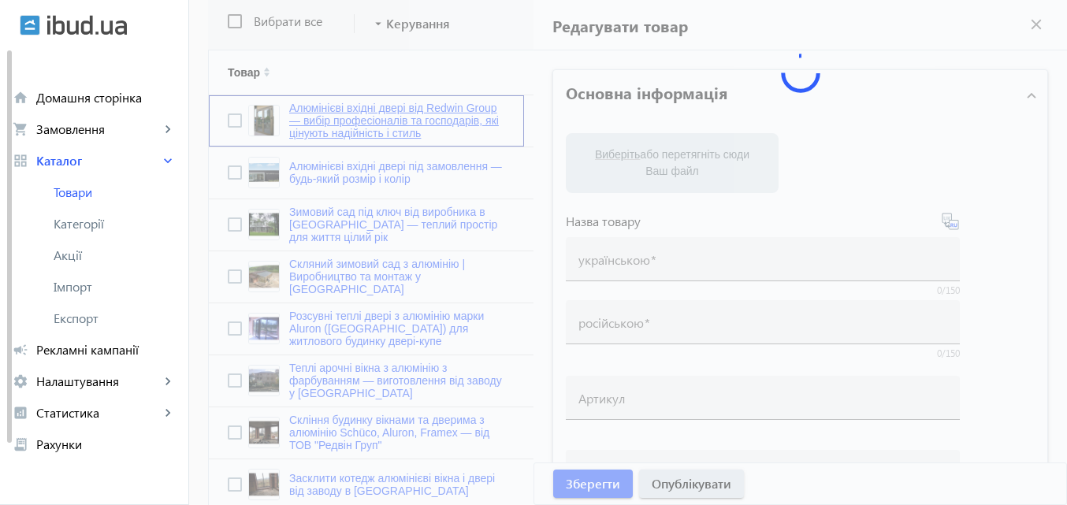
type input "Алюмінієві вхідні двері від Redwin Group — вибір професіоналів та господарів, я…"
type input "Алюминиевые входные двери от Redwin Group – выбор профессионалов и хозяев, кото…"
checkbox input "true"
type input "20235"
type input "Алюмінієві вхідні двері з домофоном у під`їзд"
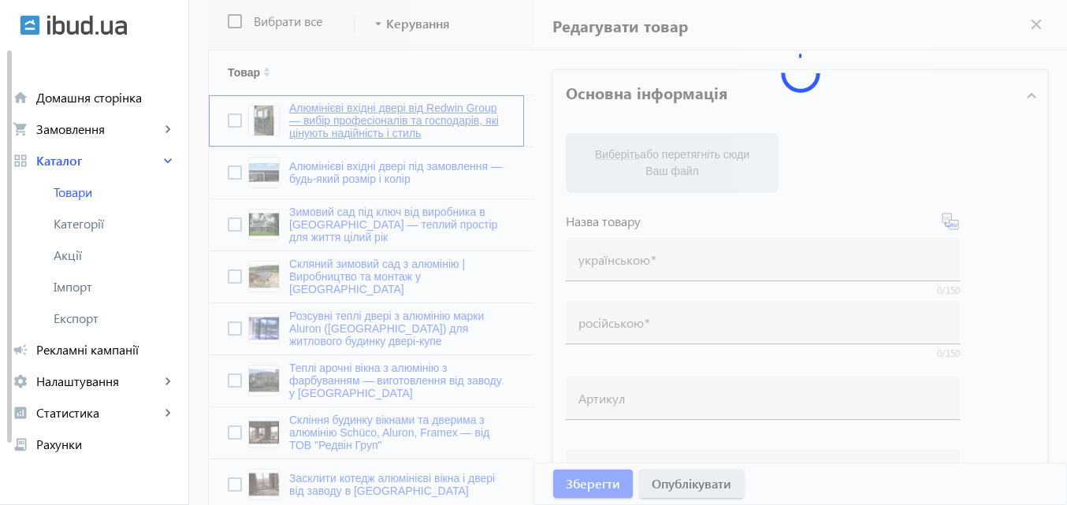
type input "Алюминиевая входная дверь с домофоном в подъезд"
type textarea "Встановіть алюмінієві вхідні двері з домофоном у під`їзд від "Редвін Груп". Наш…"
type textarea "Установите алюминиевую входную дверь с домофоном в подъезд от "Редвин Групп". Н…"
type input "loremipsum dolors ametc, adipi e seddoeius, tempo inc utl`etdo, magnaa enima m …"
type input "loremipsumd sitamet conse, adipi e seddoeius, tempo inc utlabore, etdolor magna…"
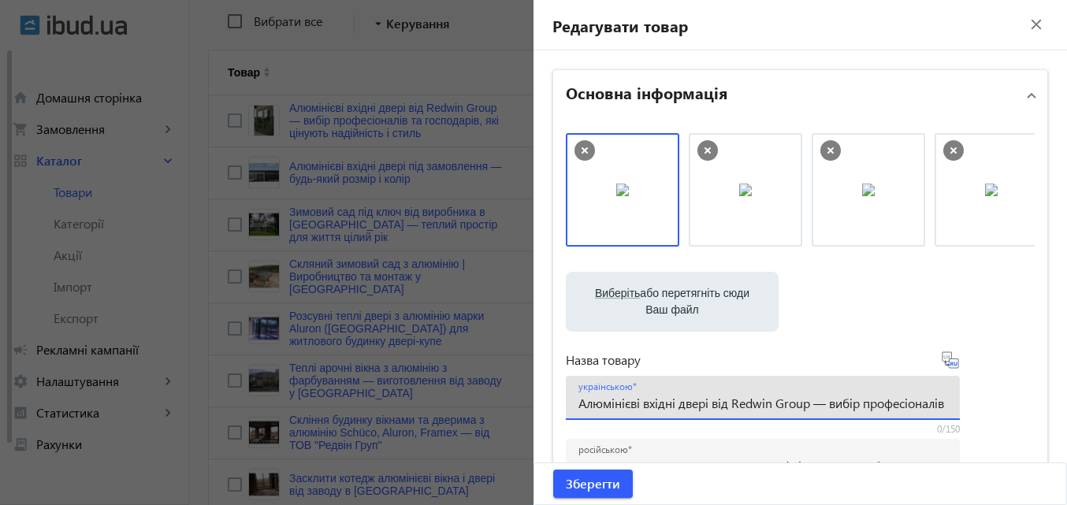
drag, startPoint x: 708, startPoint y: 402, endPoint x: 480, endPoint y: 417, distance: 228.9
paste input "[PERSON_NAME]"
type input "Алюмінієві двері ціна від Redwin Group — вибір професіоналів та господарів, які…"
click at [944, 357] on icon at bounding box center [945, 357] width 3 height 4
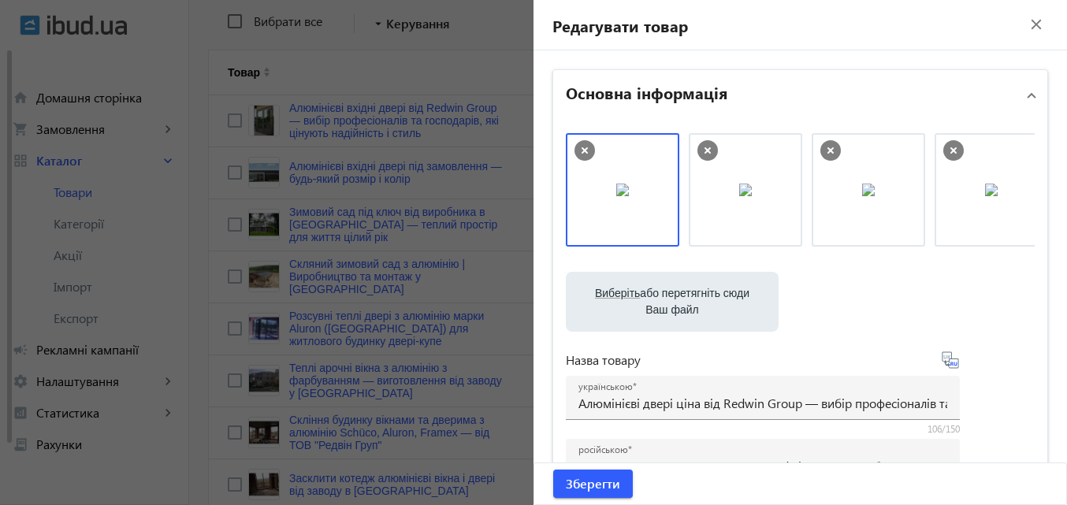
type input "Алюминиевые двери от Redwin Group — выбор профессионалов и хозяев, которые ценя…"
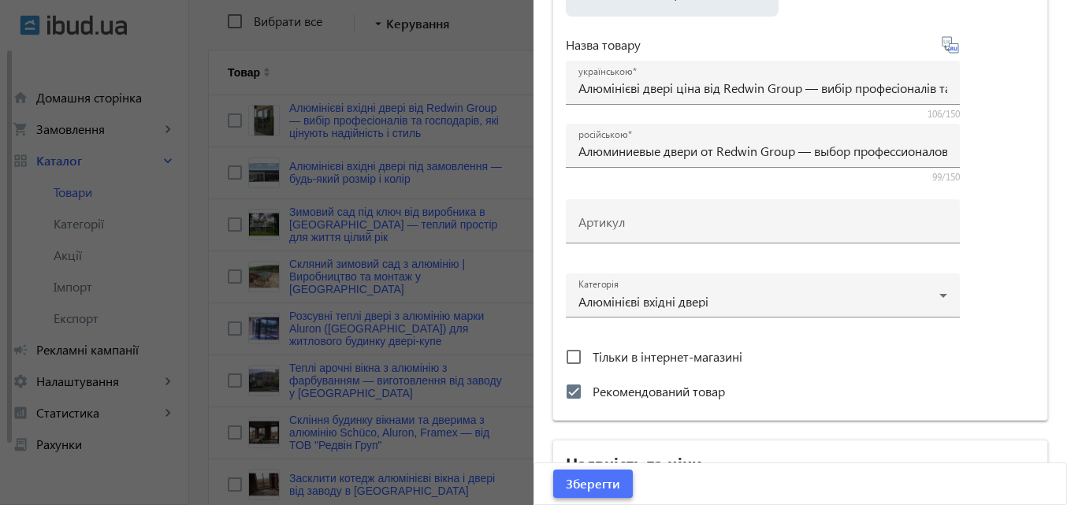
click at [571, 483] on span "Зберегти" at bounding box center [593, 483] width 54 height 17
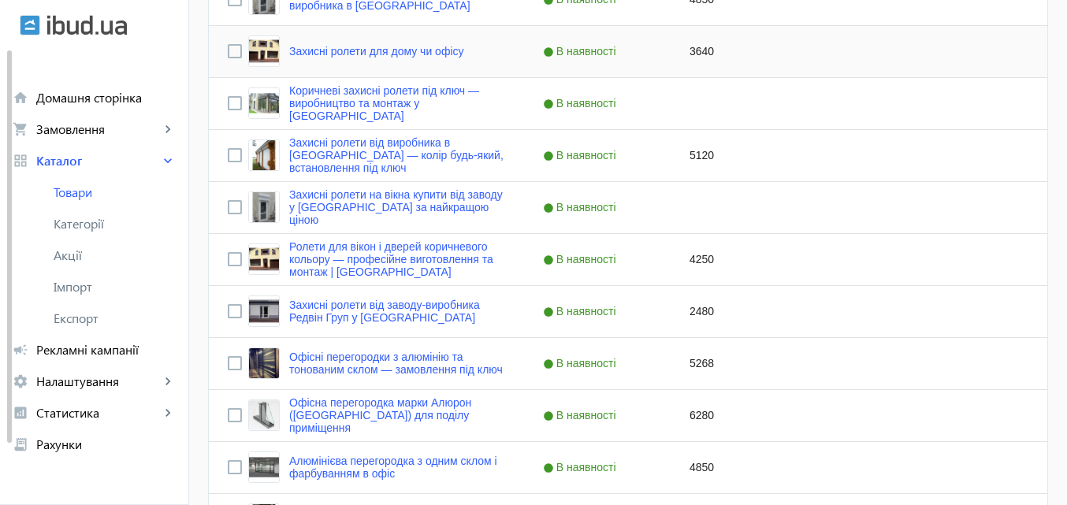
scroll to position [1260, 0]
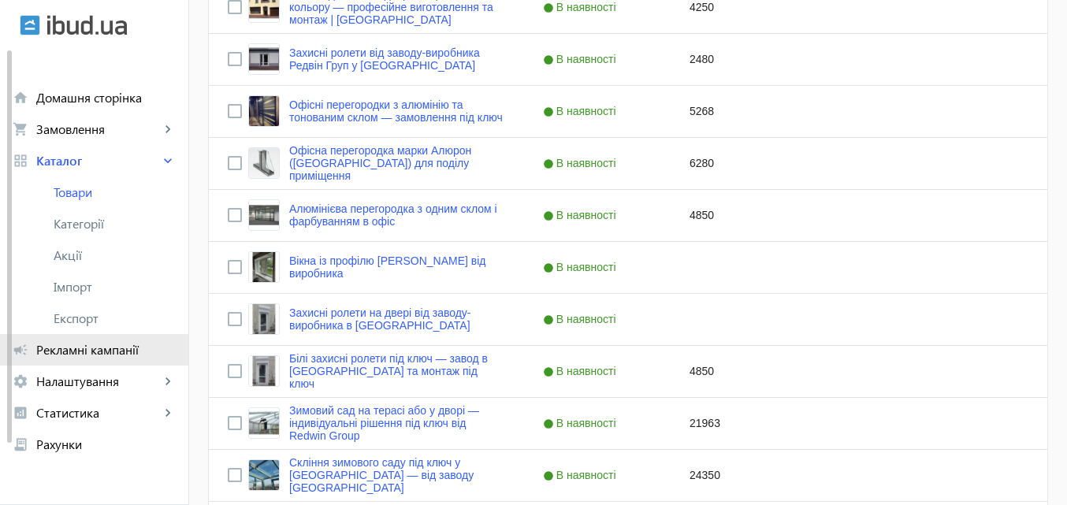
click at [57, 346] on span "Рекламні кампанії" at bounding box center [105, 350] width 139 height 16
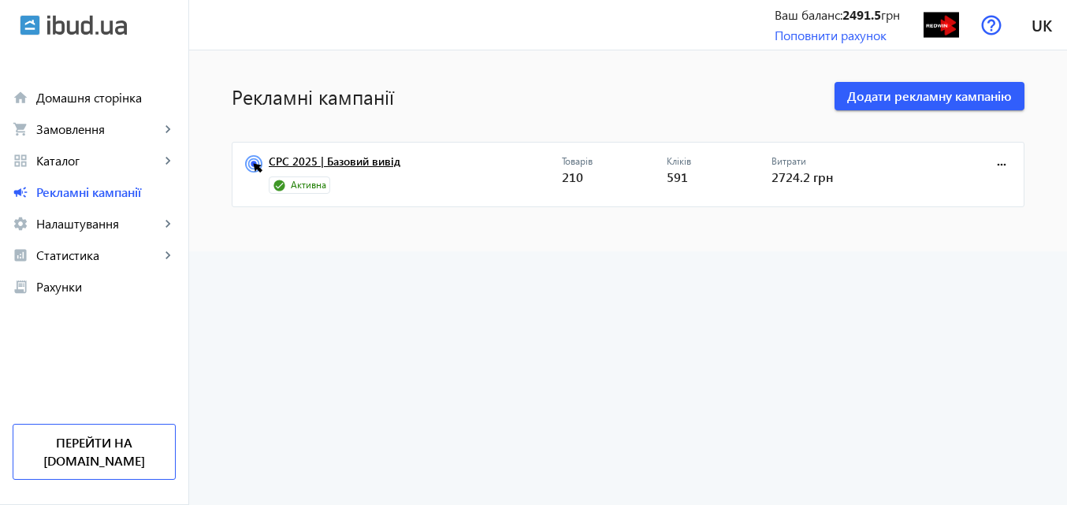
click at [328, 159] on link "CPC 2025 | Базовий вивід" at bounding box center [415, 166] width 293 height 22
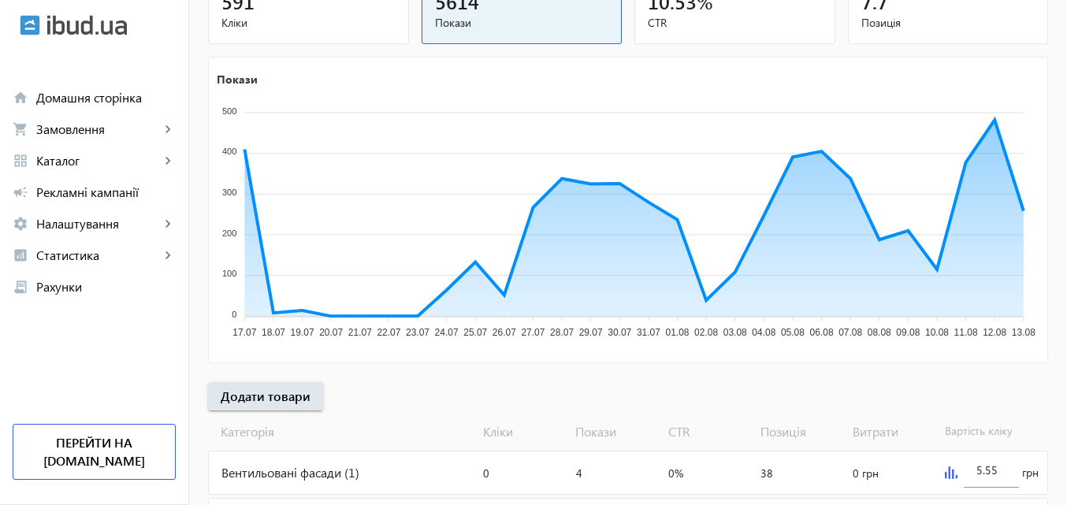
scroll to position [236, 0]
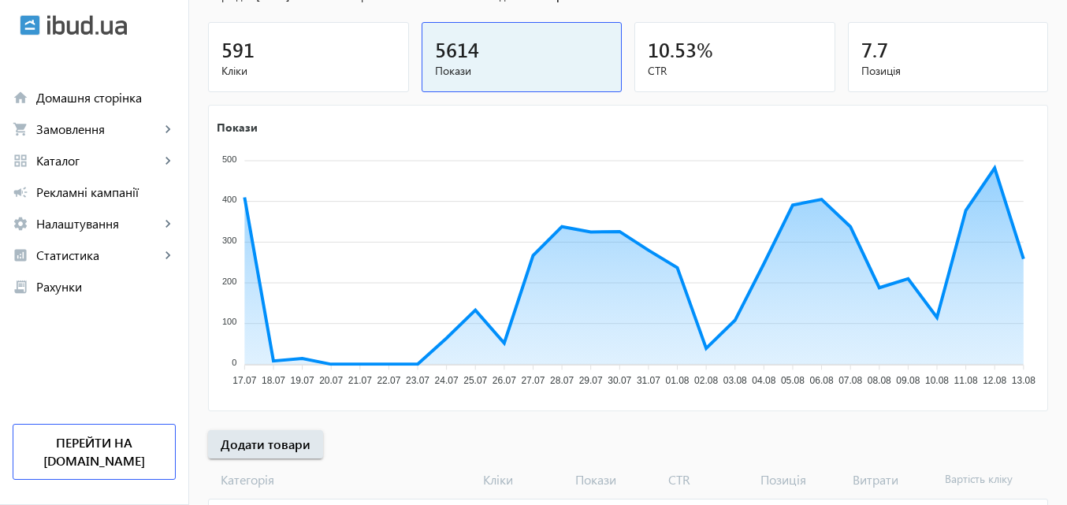
scroll to position [236, 0]
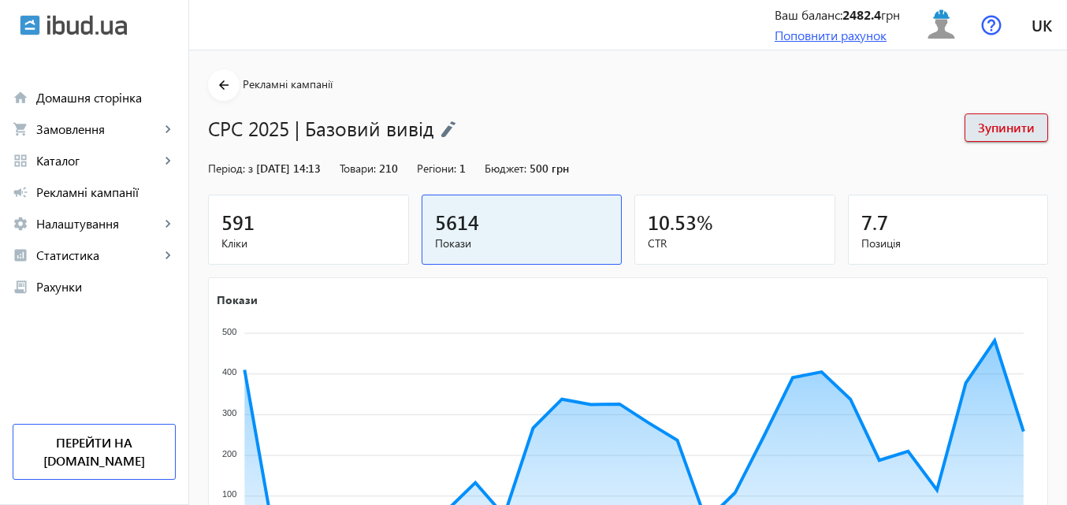
click at [800, 39] on link "Поповнити рахунок" at bounding box center [830, 35] width 112 height 17
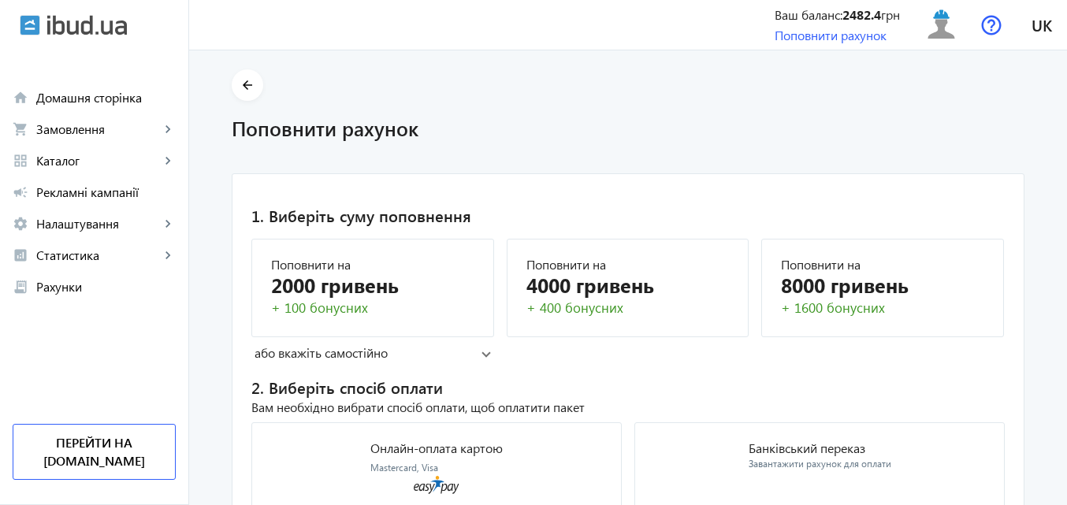
click at [443, 24] on div "menu Ваш баланс: 2482.4 грн Поповнити рахунок ТОВ Редвін Груп redwin@i.ua Магаз…" at bounding box center [628, 25] width 878 height 50
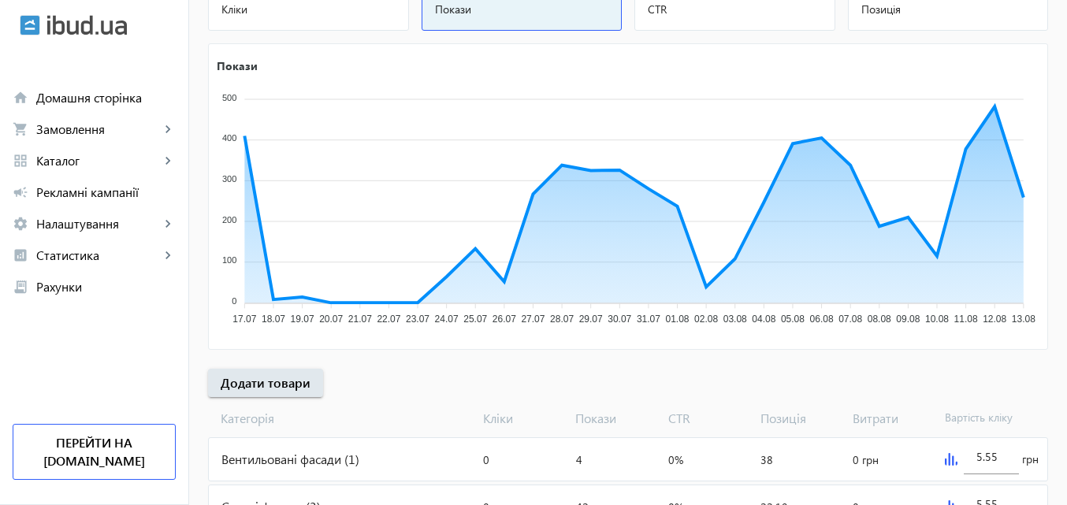
scroll to position [236, 0]
